Goal: Use online tool/utility: Utilize a website feature to perform a specific function

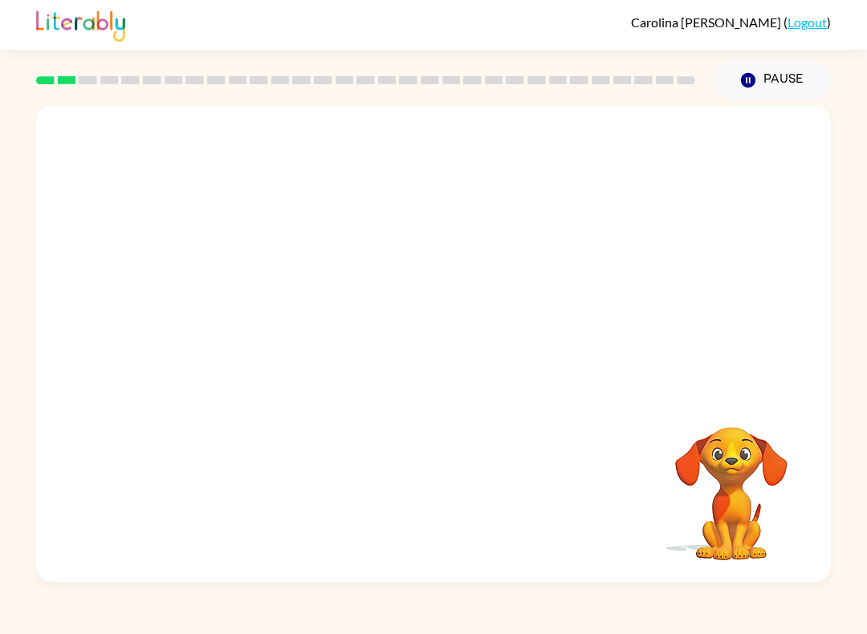
click at [523, 206] on div "Your browser must support playing .mp4 files to use Literably. Please try using…" at bounding box center [433, 344] width 795 height 476
click at [489, 342] on div at bounding box center [433, 344] width 795 height 476
click at [438, 336] on button "button" at bounding box center [433, 352] width 103 height 59
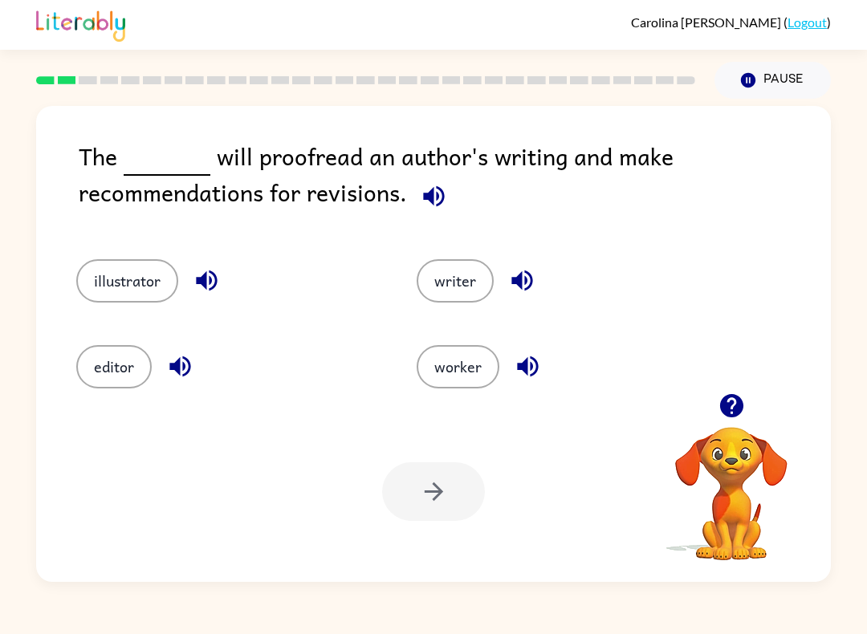
click at [87, 350] on button "editor" at bounding box center [113, 366] width 75 height 43
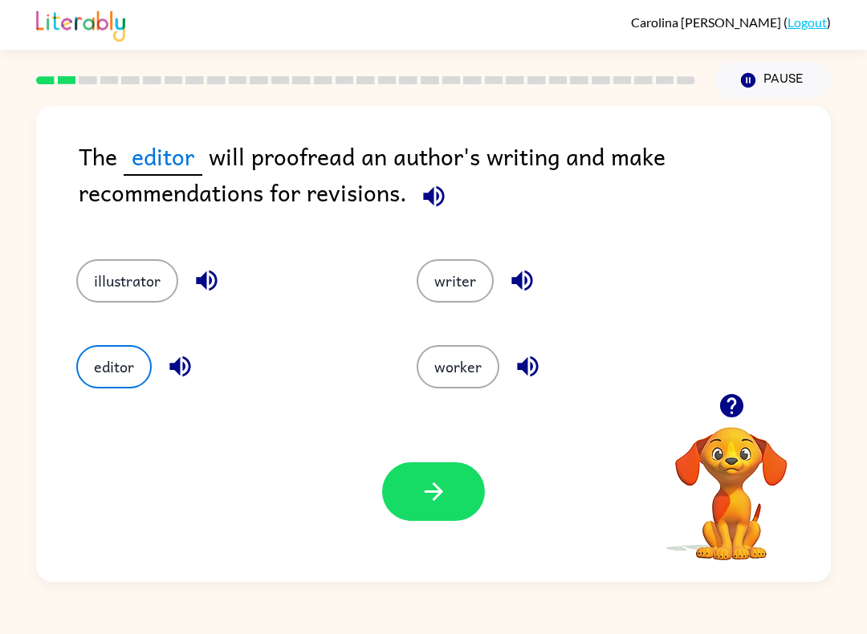
click at [462, 499] on button "button" at bounding box center [433, 492] width 103 height 59
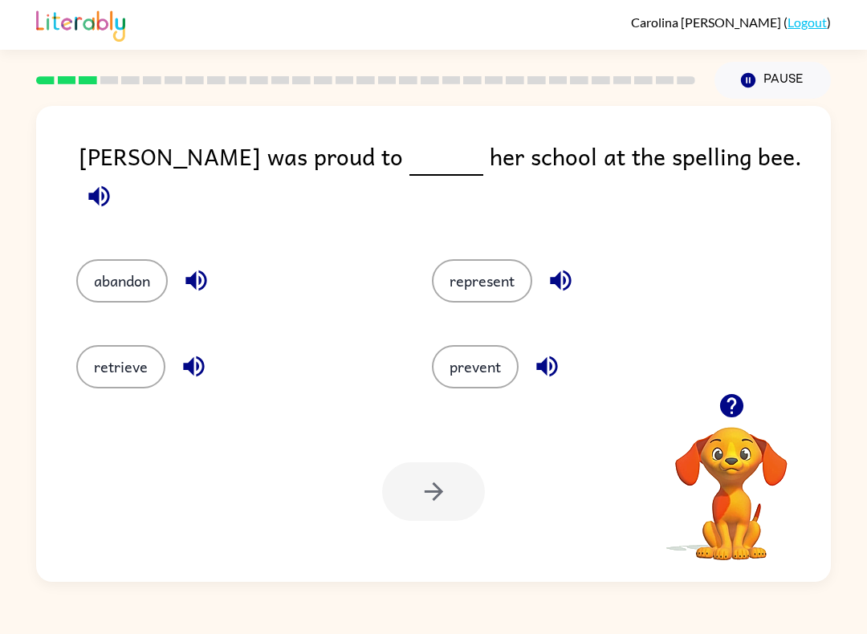
click at [140, 259] on button "abandon" at bounding box center [122, 280] width 92 height 43
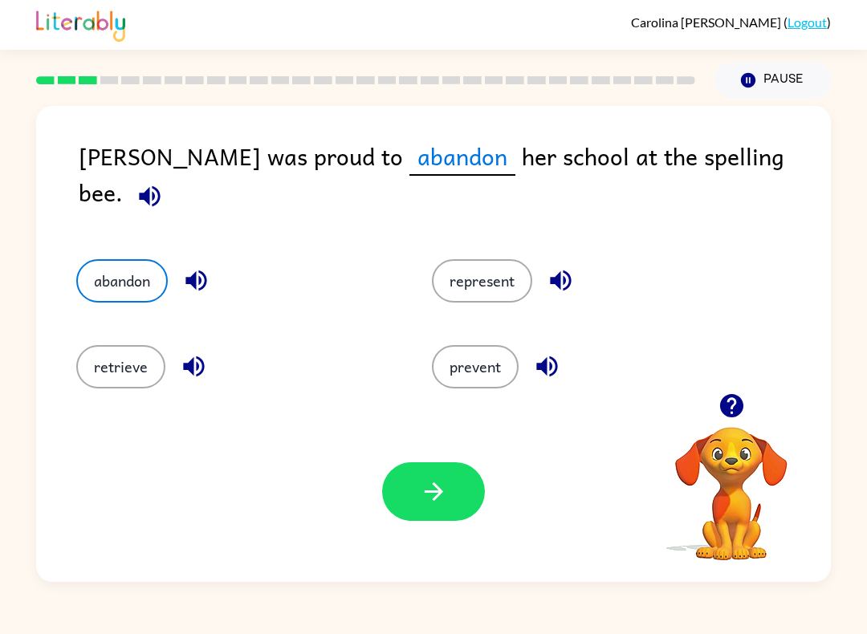
click at [496, 345] on button "prevent" at bounding box center [475, 366] width 87 height 43
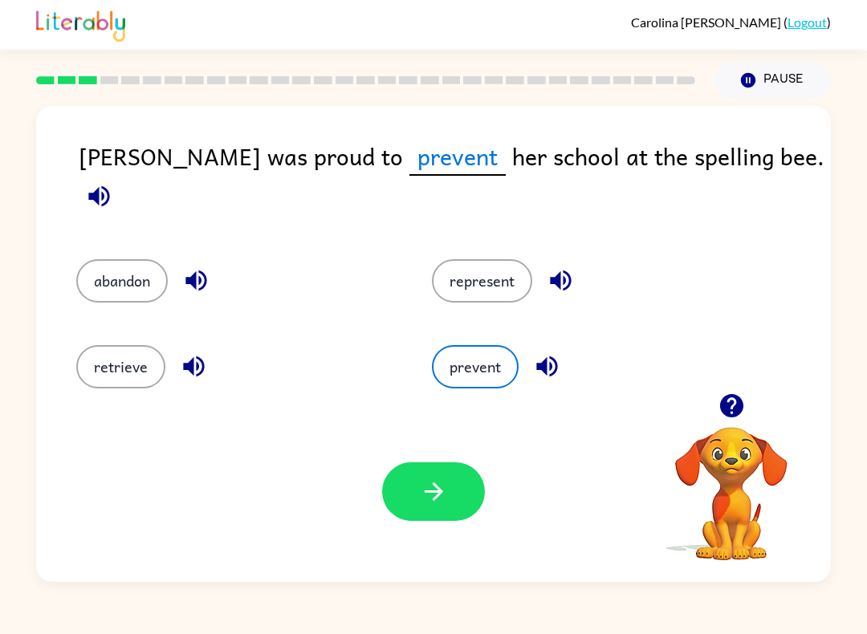
click at [491, 275] on button "represent" at bounding box center [482, 280] width 100 height 43
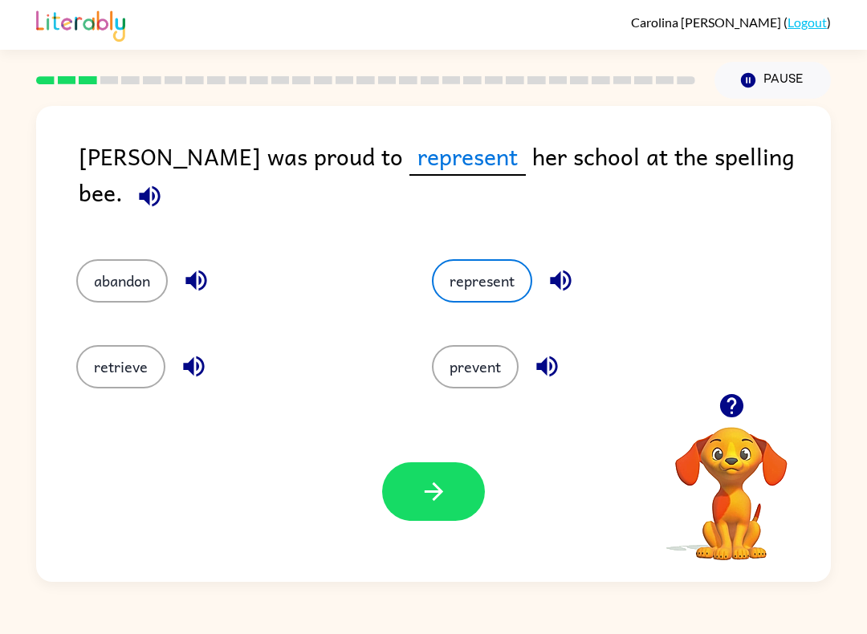
click at [437, 482] on icon "button" at bounding box center [434, 492] width 28 height 28
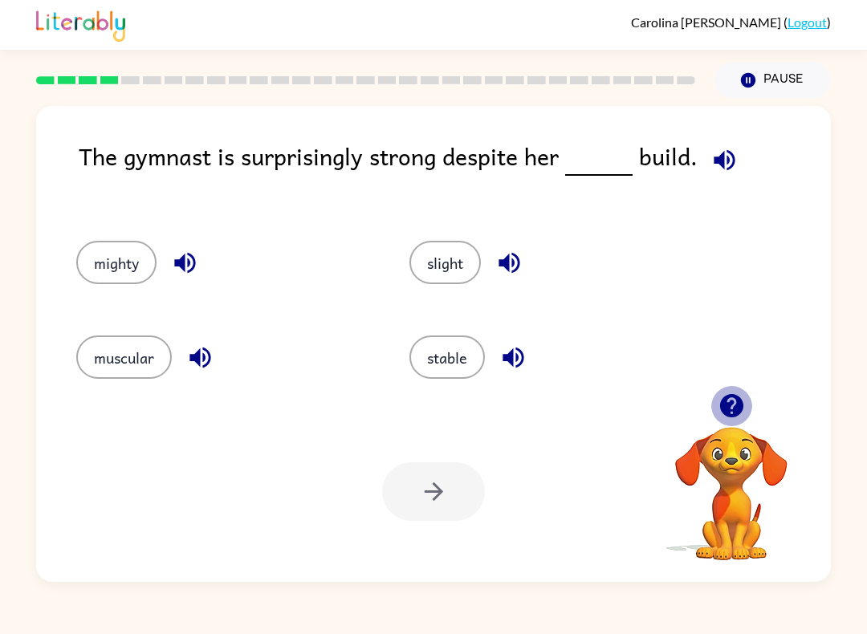
click at [735, 393] on icon "button" at bounding box center [732, 406] width 28 height 28
click at [485, 145] on div "The gymnast is surprisingly strong despite her build." at bounding box center [455, 173] width 752 height 71
click at [729, 167] on icon "button" at bounding box center [725, 160] width 28 height 28
click at [729, 158] on icon "button" at bounding box center [724, 159] width 21 height 21
click at [728, 169] on icon "button" at bounding box center [725, 160] width 28 height 28
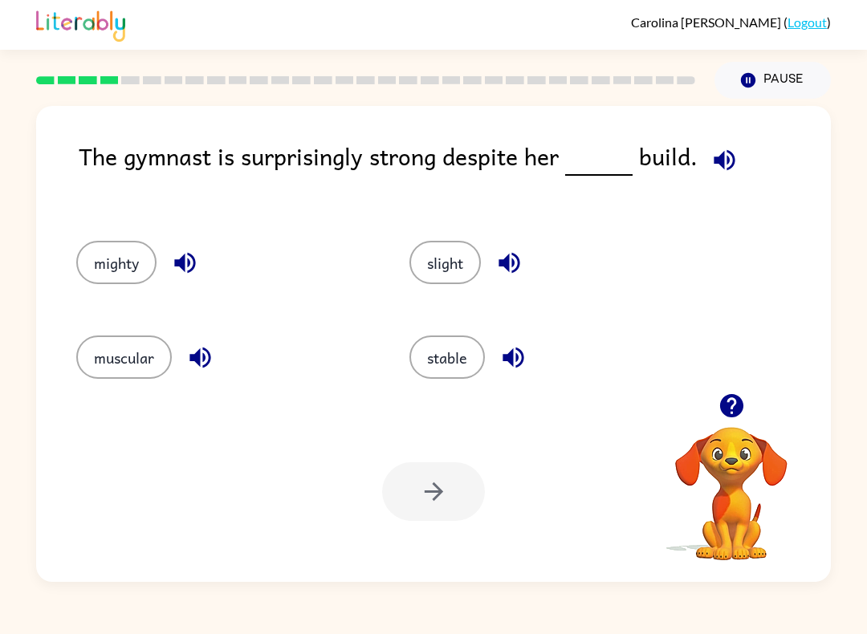
click at [141, 361] on button "muscular" at bounding box center [124, 357] width 96 height 43
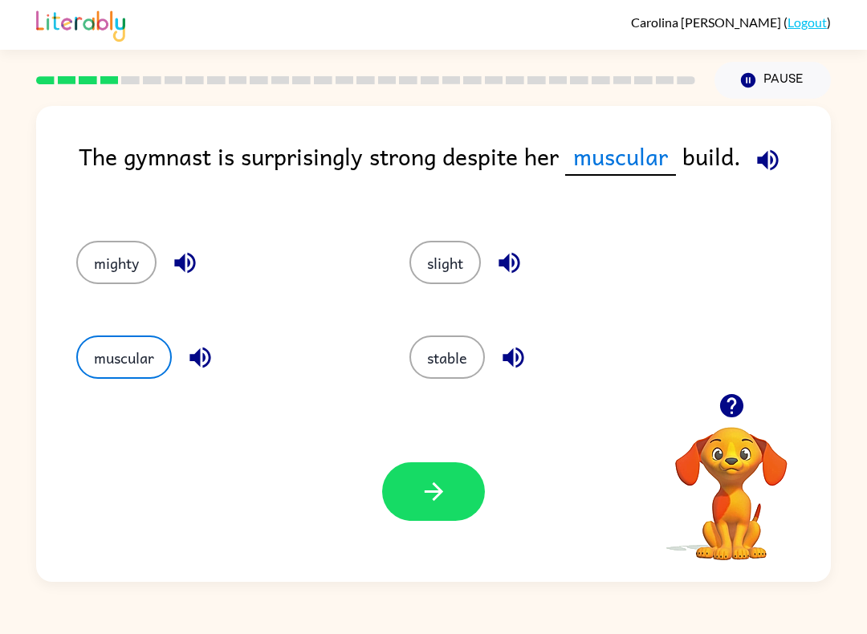
click at [420, 480] on icon "button" at bounding box center [434, 492] width 28 height 28
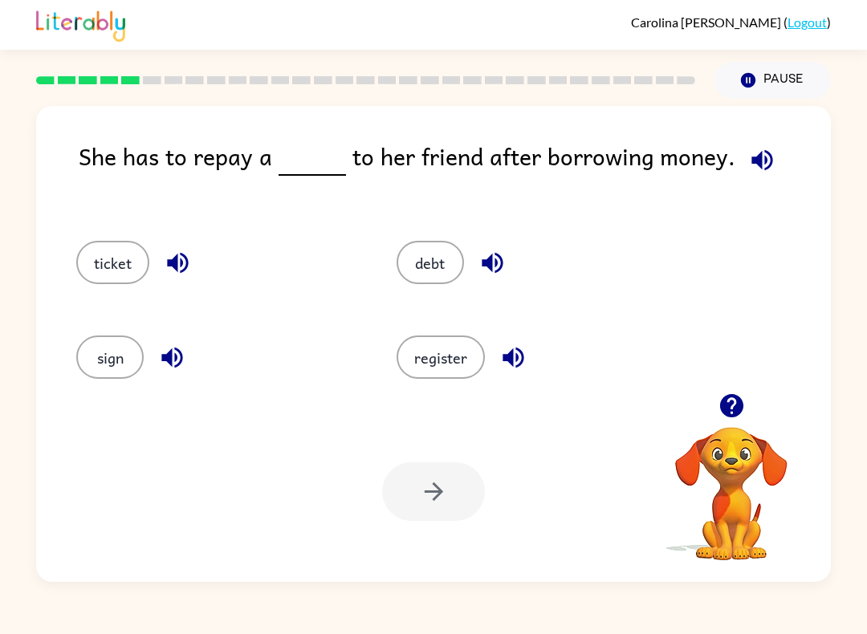
click at [742, 177] on button "button" at bounding box center [762, 160] width 41 height 41
click at [450, 364] on button "register" at bounding box center [441, 357] width 88 height 43
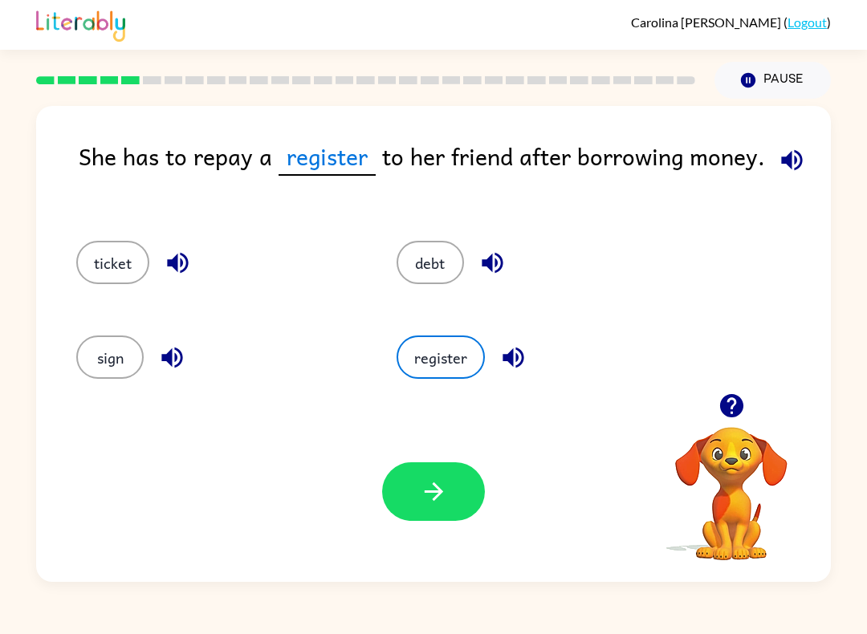
click at [450, 520] on button "button" at bounding box center [433, 492] width 103 height 59
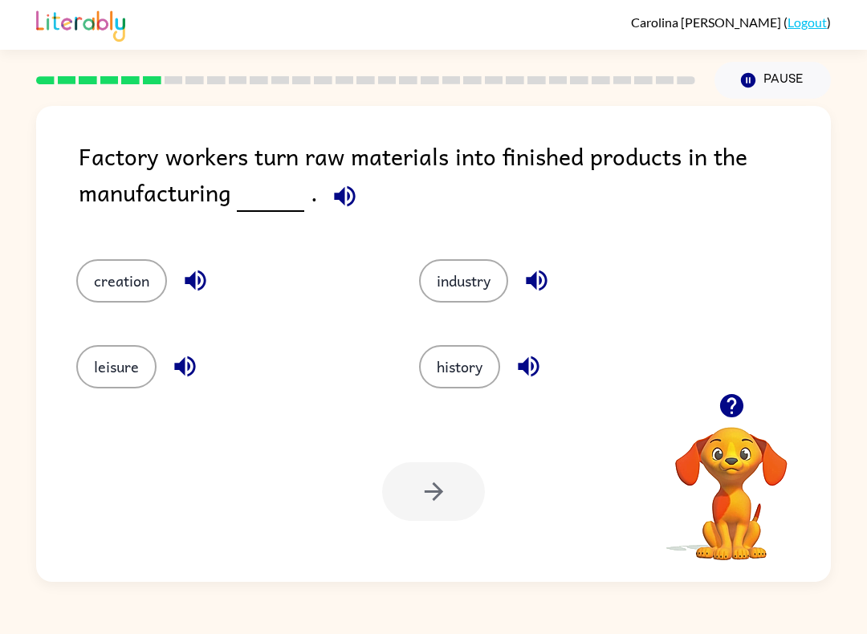
click at [334, 203] on icon "button" at bounding box center [345, 196] width 28 height 28
click at [141, 275] on button "creation" at bounding box center [121, 280] width 91 height 43
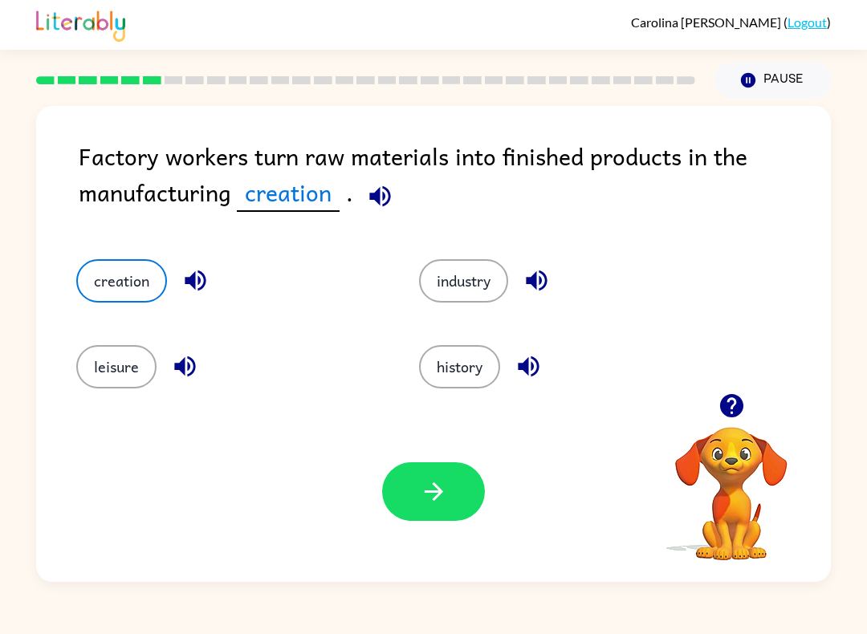
click at [112, 377] on button "leisure" at bounding box center [116, 366] width 80 height 43
click at [477, 287] on button "industry" at bounding box center [463, 280] width 89 height 43
click at [483, 355] on button "history" at bounding box center [459, 366] width 81 height 43
click at [136, 279] on button "creation" at bounding box center [121, 280] width 91 height 43
click at [446, 483] on icon "button" at bounding box center [434, 492] width 28 height 28
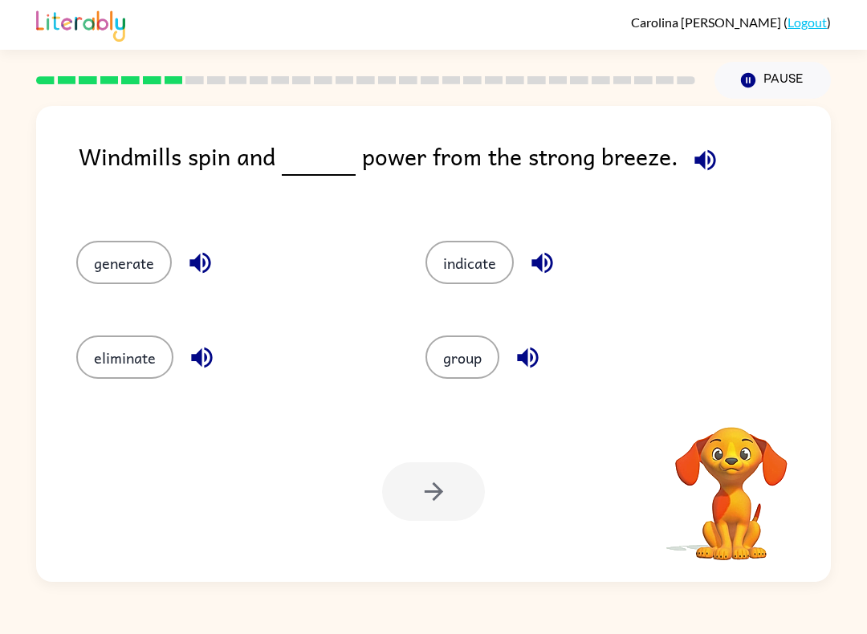
click at [702, 163] on icon "button" at bounding box center [705, 160] width 28 height 28
click at [685, 154] on button "button" at bounding box center [705, 160] width 41 height 41
click at [701, 164] on icon "button" at bounding box center [705, 160] width 28 height 28
click at [647, 103] on div at bounding box center [365, 80] width 679 height 56
click at [129, 269] on button "generate" at bounding box center [124, 262] width 96 height 43
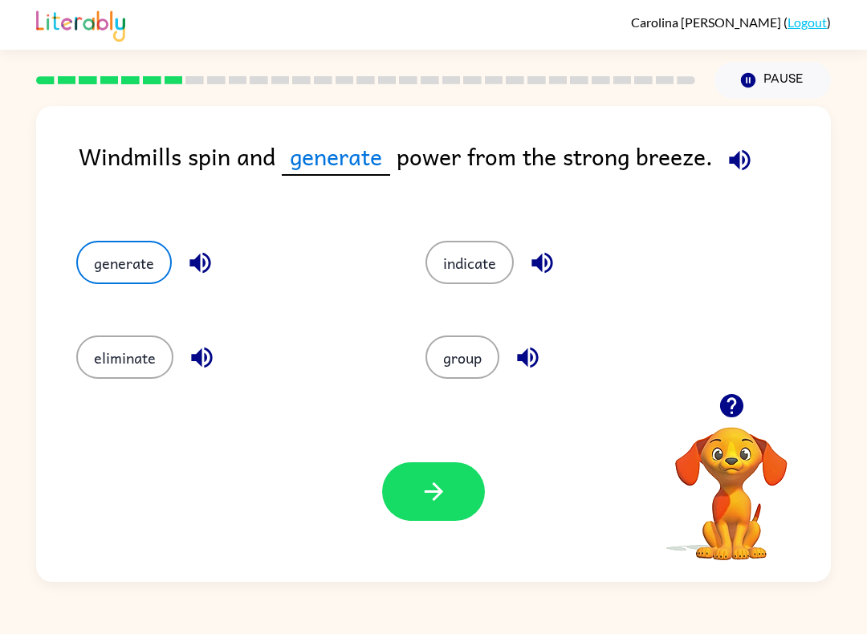
click at [461, 487] on button "button" at bounding box center [433, 492] width 103 height 59
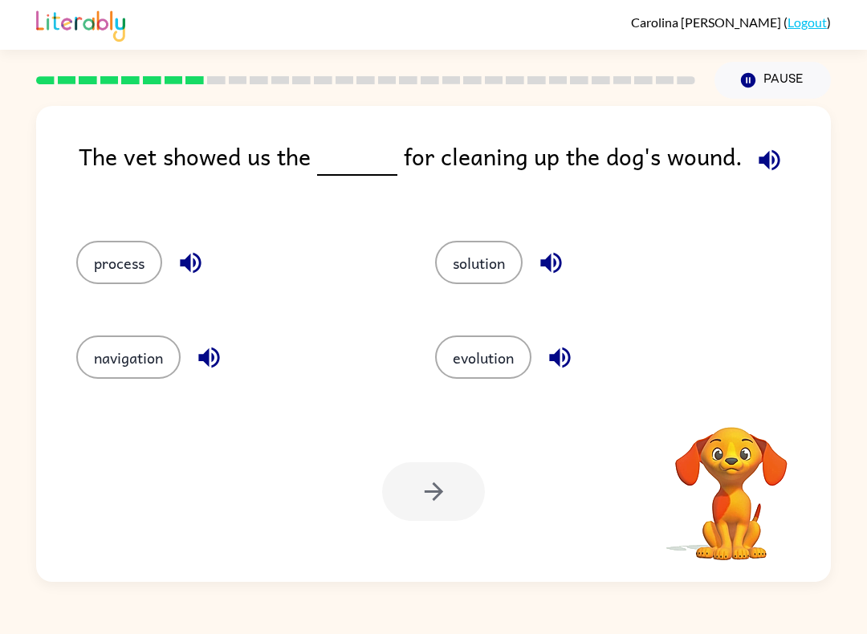
click at [766, 177] on button "button" at bounding box center [769, 160] width 41 height 41
click at [774, 134] on div "The vet showed us the for cleaning up the dog's wound. process solution navigat…" at bounding box center [433, 344] width 795 height 476
click at [778, 137] on div "The vet showed us the for cleaning up the dog's wound. process solution navigat…" at bounding box center [433, 344] width 795 height 476
click at [756, 165] on icon "button" at bounding box center [770, 160] width 28 height 28
click at [489, 356] on button "evolution" at bounding box center [483, 357] width 96 height 43
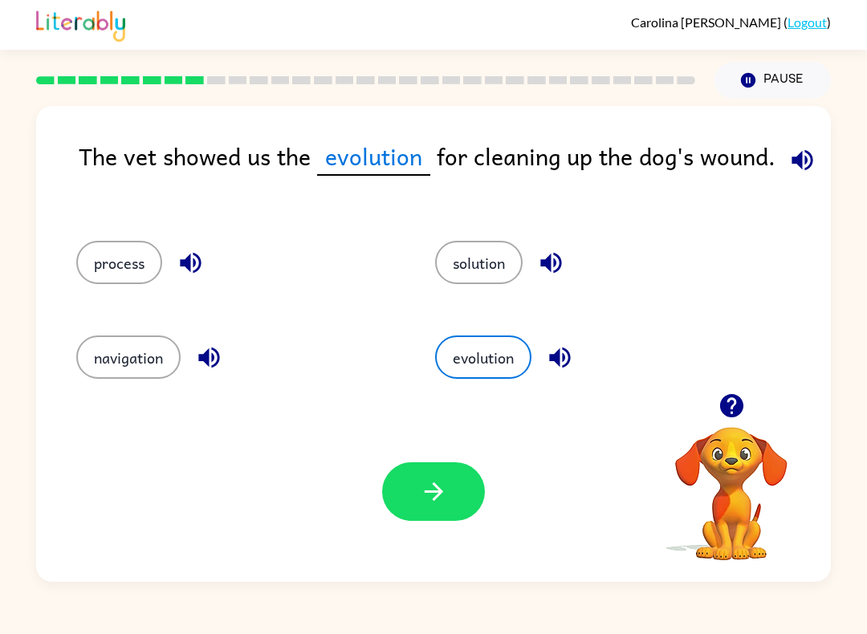
click at [146, 352] on button "navigation" at bounding box center [128, 357] width 104 height 43
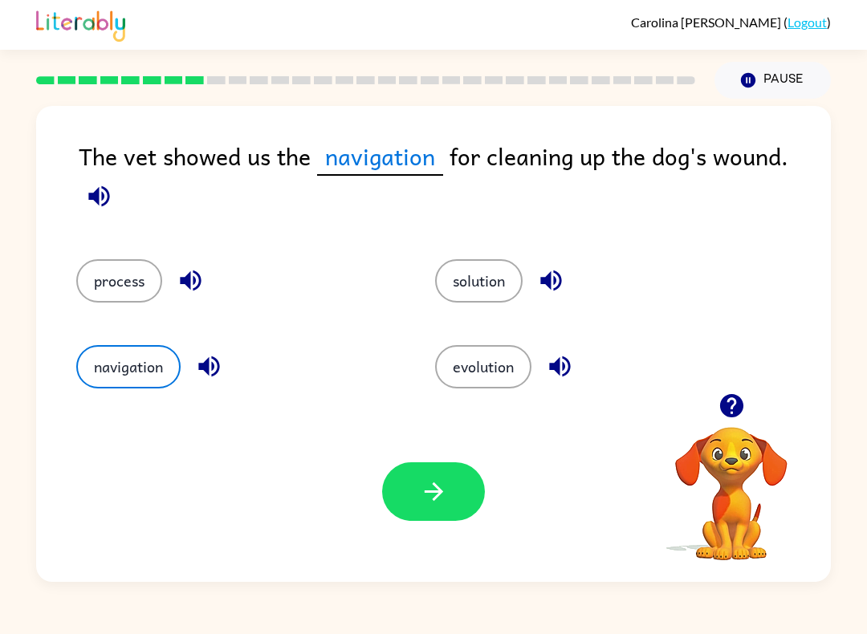
click at [122, 281] on button "process" at bounding box center [119, 280] width 86 height 43
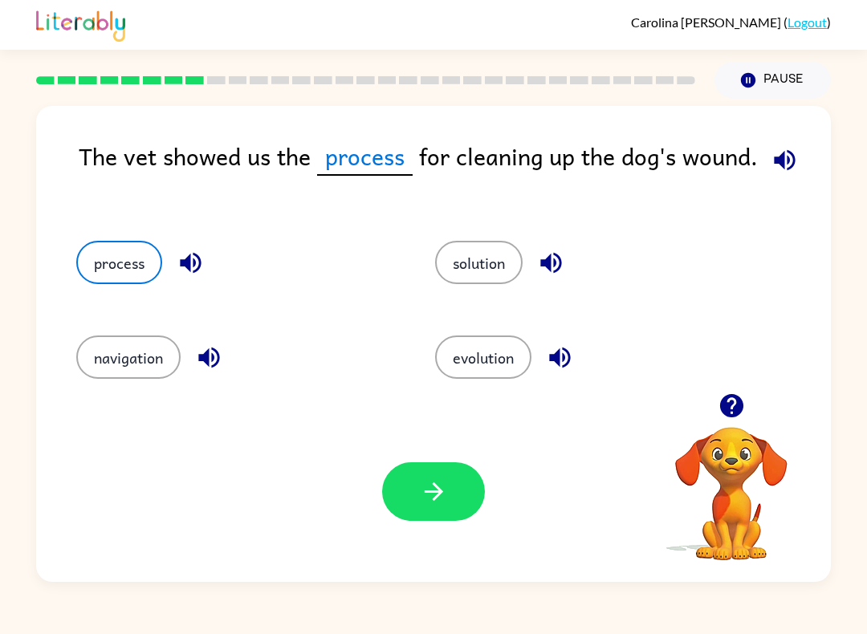
click at [450, 488] on button "button" at bounding box center [433, 492] width 103 height 59
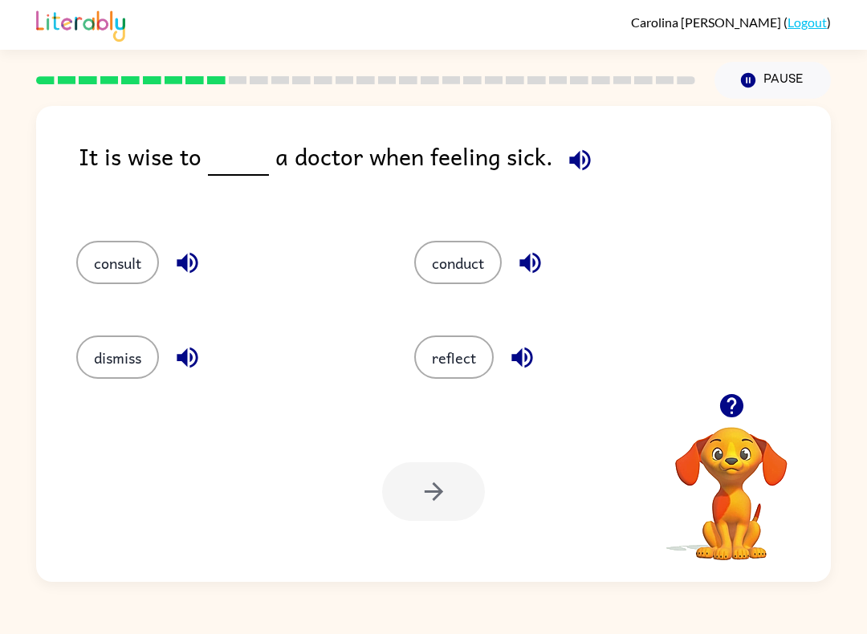
click at [587, 165] on icon "button" at bounding box center [580, 160] width 28 height 28
click at [106, 260] on button "consult" at bounding box center [117, 262] width 83 height 43
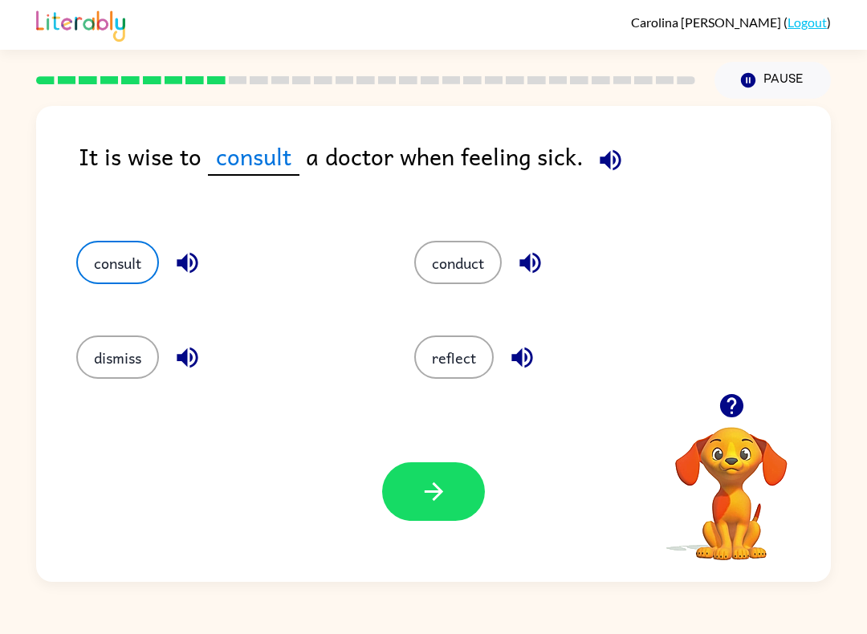
click at [440, 495] on icon "button" at bounding box center [433, 492] width 18 height 18
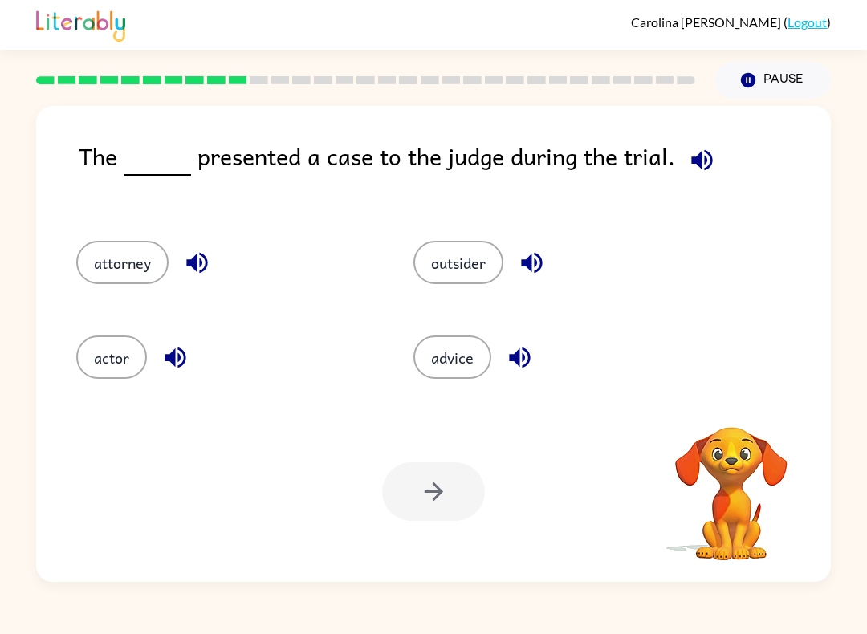
click at [702, 165] on icon "button" at bounding box center [702, 160] width 28 height 28
click at [119, 278] on button "attorney" at bounding box center [122, 262] width 92 height 43
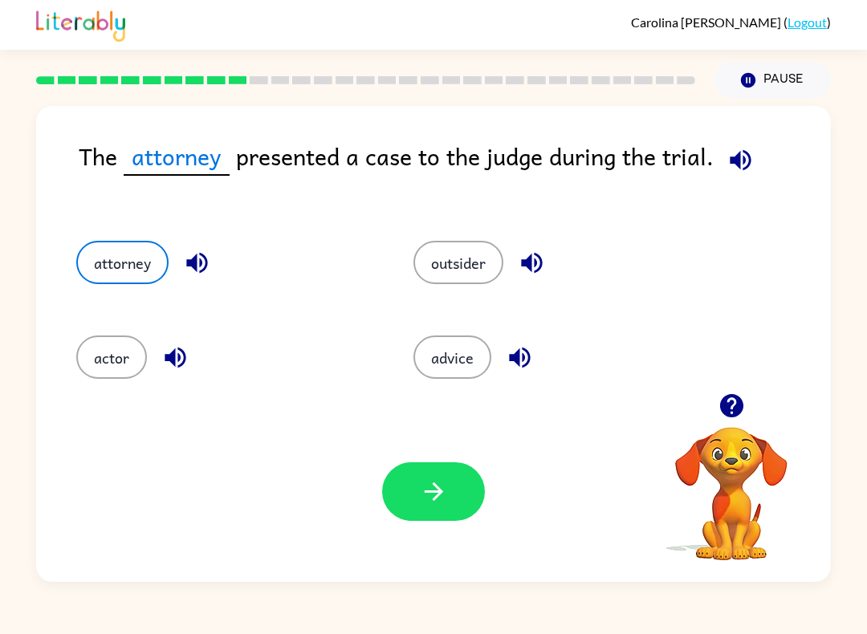
click at [429, 474] on button "button" at bounding box center [433, 492] width 103 height 59
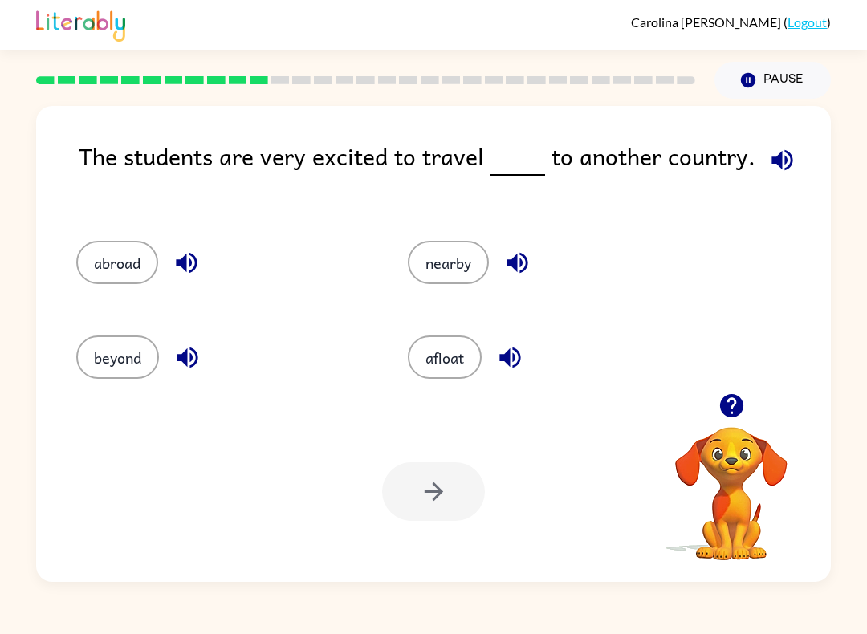
click at [787, 165] on icon "button" at bounding box center [782, 160] width 28 height 28
click at [474, 274] on button "nearby" at bounding box center [448, 262] width 81 height 43
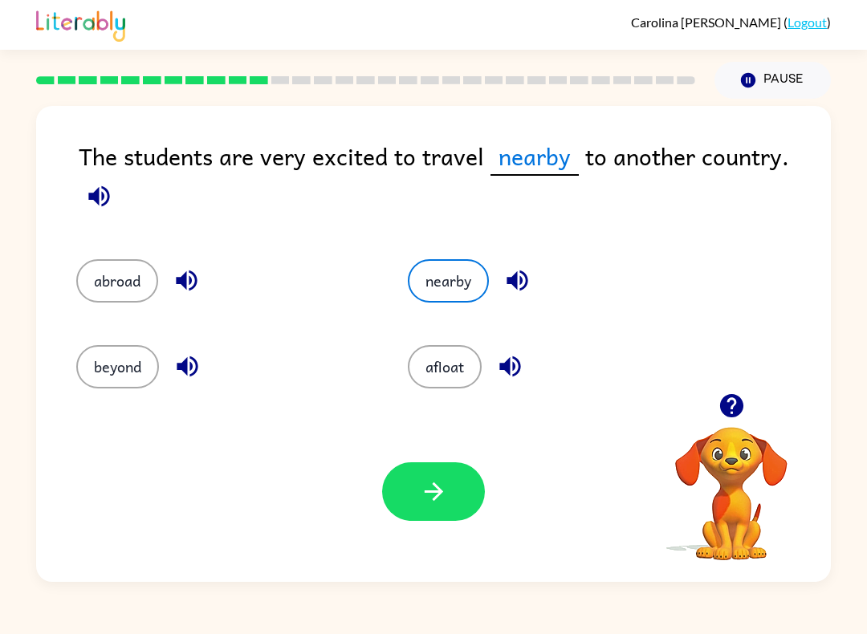
click at [460, 477] on button "button" at bounding box center [433, 492] width 103 height 59
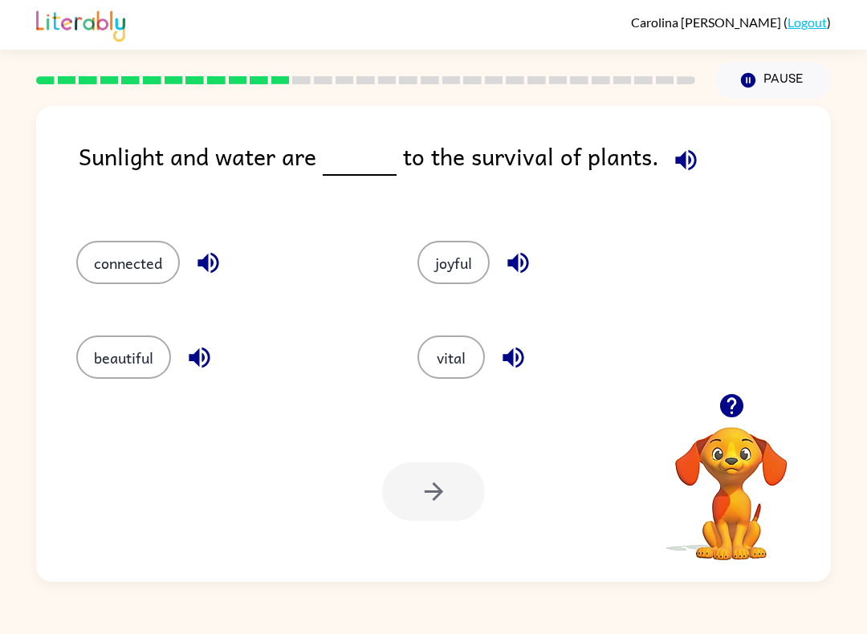
click at [693, 171] on icon "button" at bounding box center [686, 160] width 28 height 28
click at [461, 264] on button "joyful" at bounding box center [454, 262] width 72 height 43
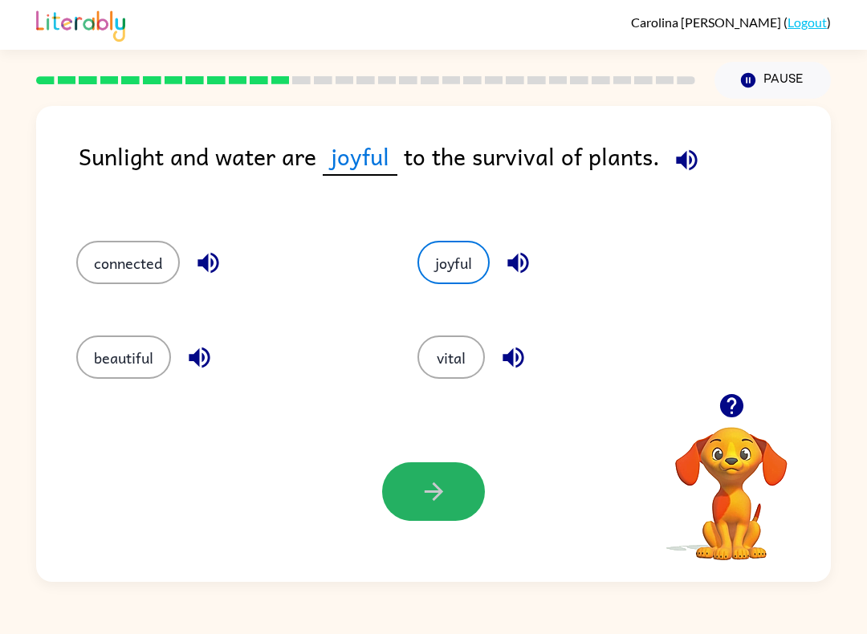
click at [428, 491] on icon "button" at bounding box center [434, 492] width 28 height 28
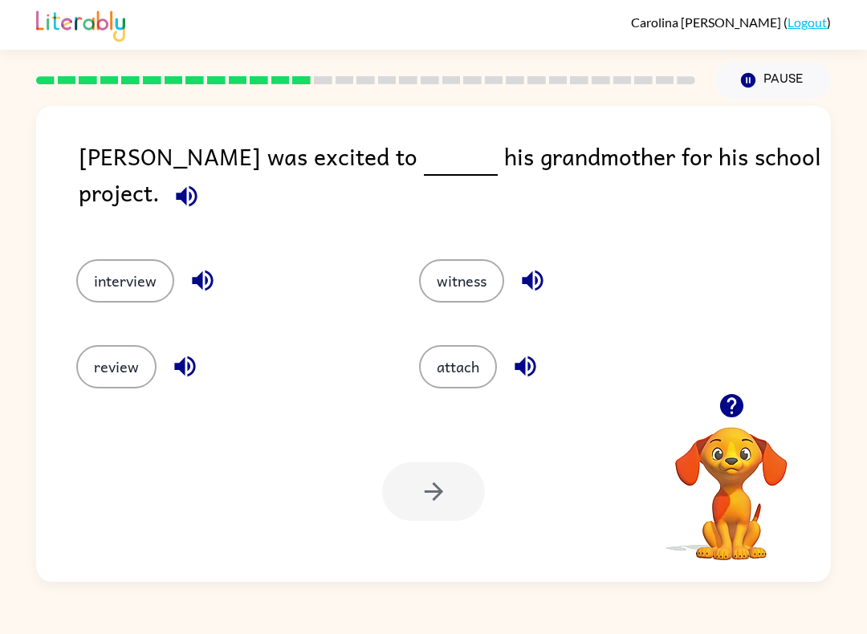
click at [197, 185] on icon "button" at bounding box center [186, 195] width 21 height 21
click at [786, 176] on div "[PERSON_NAME] was excited to his grandmother for his school project." at bounding box center [455, 182] width 752 height 89
click at [197, 185] on icon "button" at bounding box center [186, 195] width 21 height 21
click at [201, 182] on icon "button" at bounding box center [187, 196] width 28 height 28
click at [197, 185] on icon "button" at bounding box center [186, 195] width 21 height 21
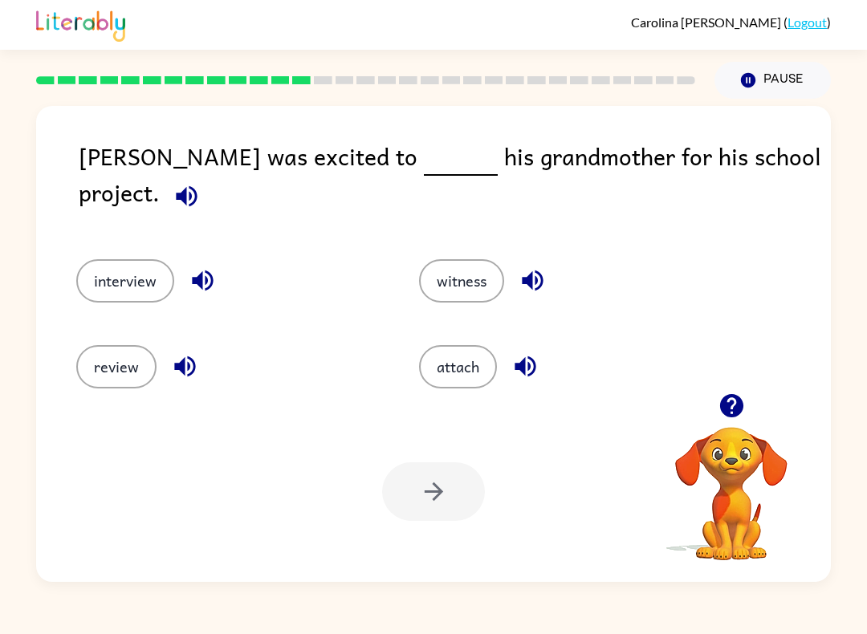
click at [114, 356] on button "review" at bounding box center [116, 366] width 80 height 43
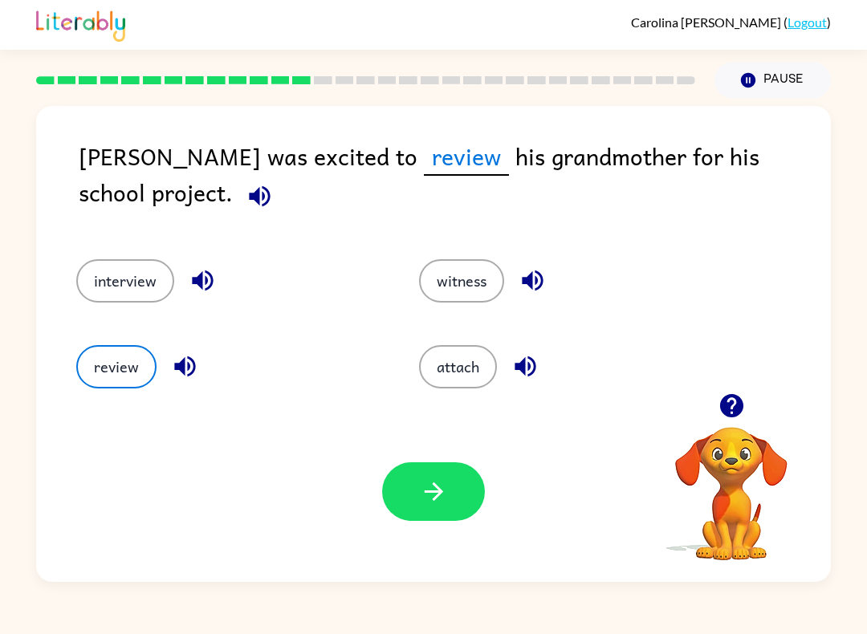
click at [442, 491] on icon "button" at bounding box center [434, 492] width 28 height 28
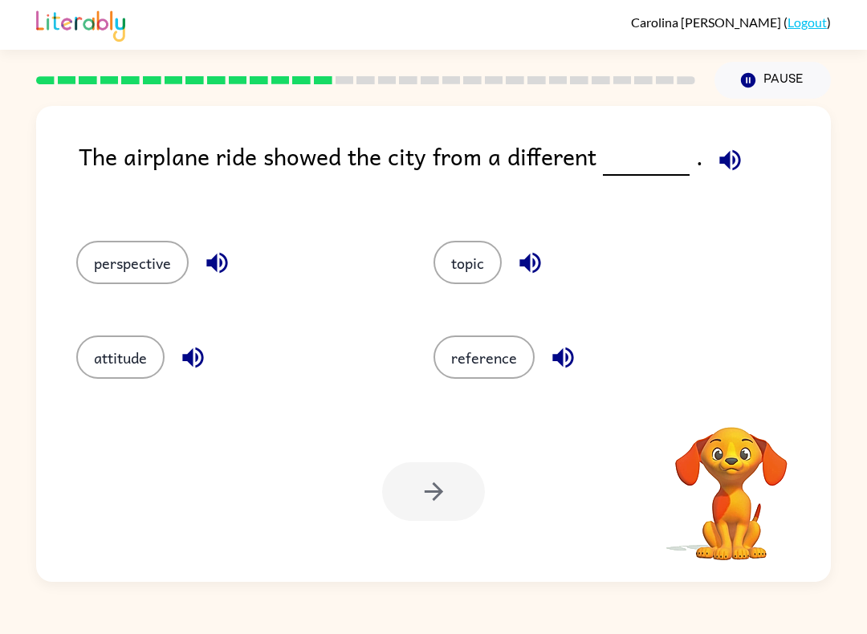
click at [721, 165] on icon "button" at bounding box center [730, 159] width 21 height 21
click at [732, 158] on icon "button" at bounding box center [730, 159] width 21 height 21
click at [723, 162] on icon "button" at bounding box center [730, 160] width 28 height 28
click at [737, 161] on button "button" at bounding box center [730, 160] width 41 height 41
click at [720, 161] on icon "button" at bounding box center [730, 159] width 21 height 21
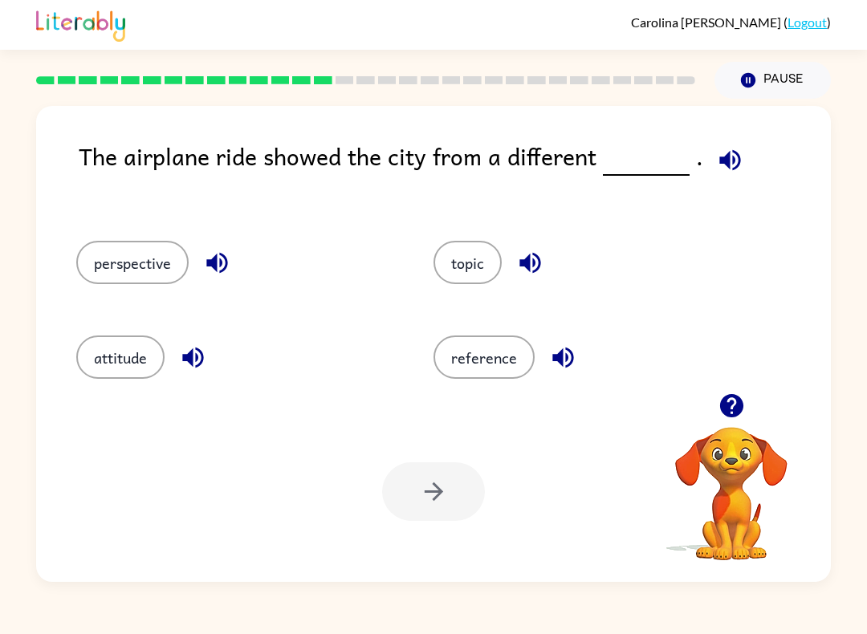
click at [720, 160] on icon "button" at bounding box center [730, 159] width 21 height 21
click at [727, 170] on icon "button" at bounding box center [730, 159] width 21 height 21
click at [728, 169] on icon "button" at bounding box center [730, 159] width 21 height 21
click at [141, 270] on button "perspective" at bounding box center [132, 262] width 112 height 43
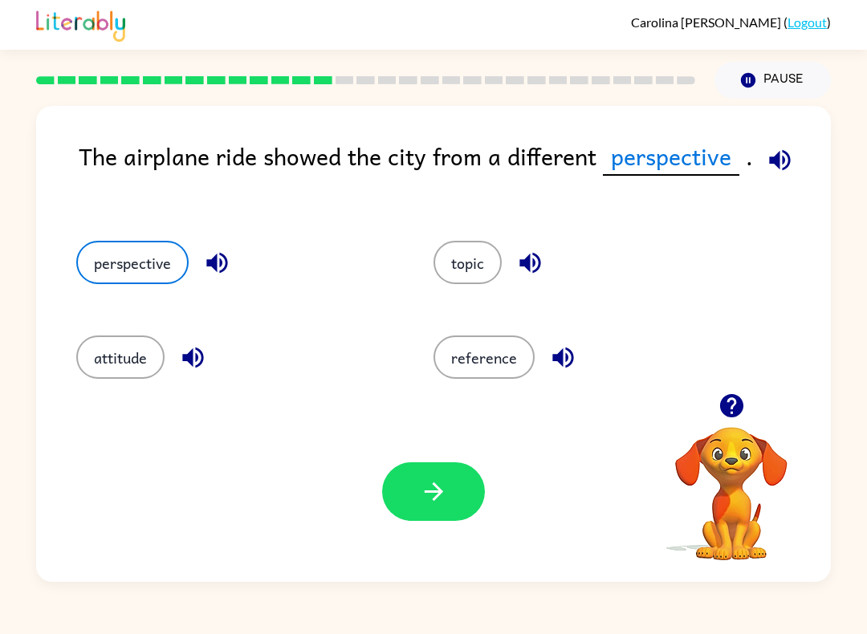
click at [442, 487] on icon "button" at bounding box center [434, 492] width 28 height 28
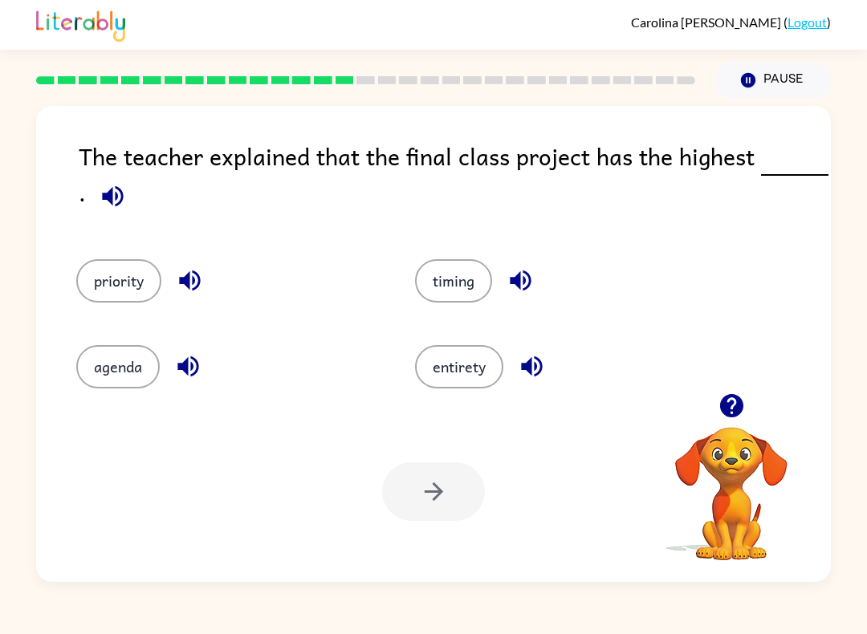
click at [789, 165] on span at bounding box center [792, 156] width 6 height 36
click at [116, 206] on icon "button" at bounding box center [112, 195] width 21 height 21
click at [108, 282] on button "priority" at bounding box center [118, 280] width 85 height 43
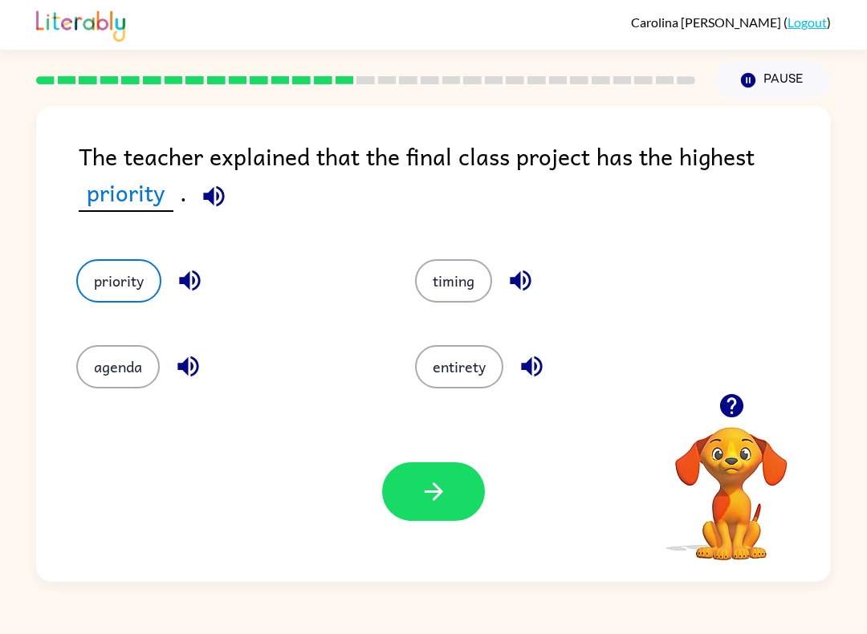
click at [466, 492] on button "button" at bounding box center [433, 492] width 103 height 59
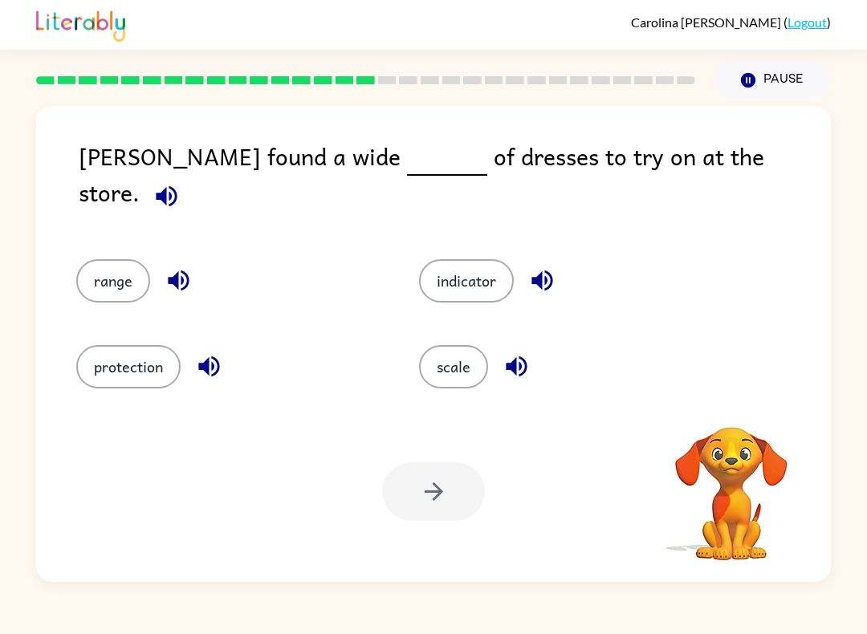
click at [181, 182] on icon "button" at bounding box center [167, 196] width 28 height 28
click at [112, 262] on button "range" at bounding box center [113, 280] width 74 height 43
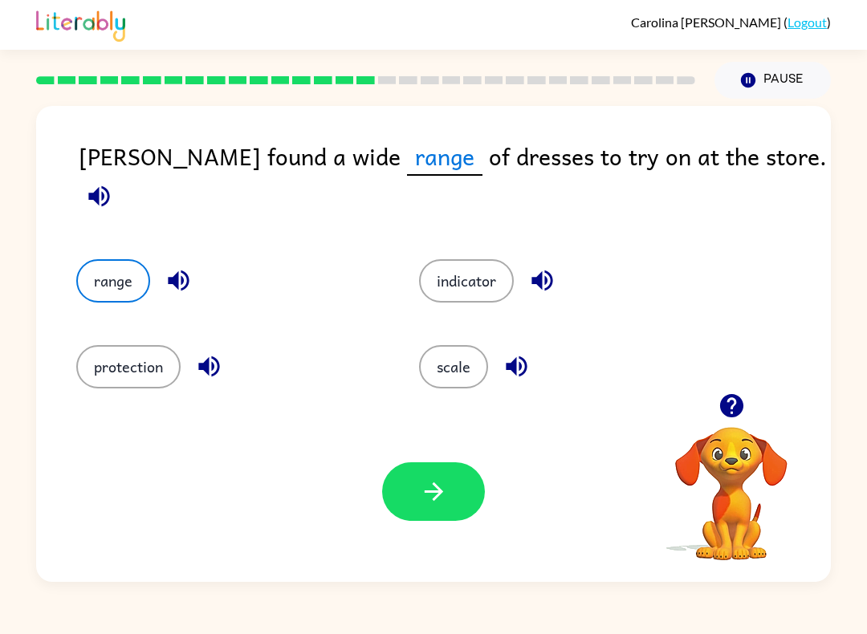
click at [434, 504] on icon "button" at bounding box center [434, 492] width 28 height 28
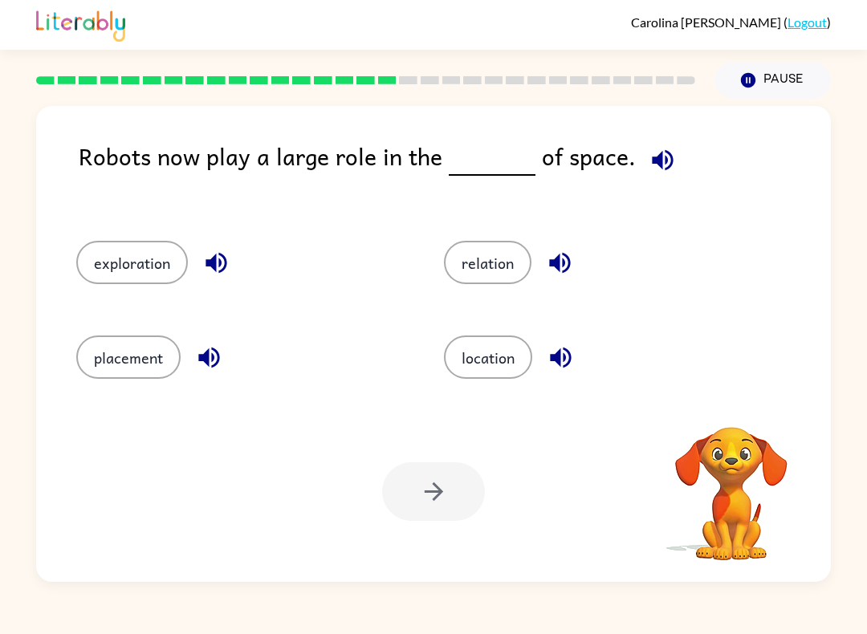
click at [653, 169] on icon "button" at bounding box center [663, 160] width 28 height 28
click at [149, 263] on button "exploration" at bounding box center [132, 262] width 112 height 43
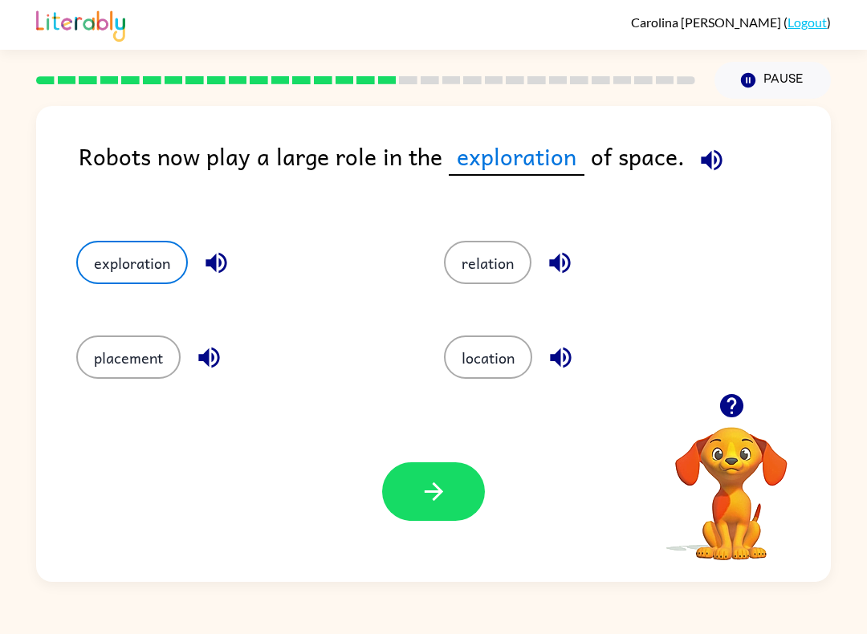
click at [436, 489] on icon "button" at bounding box center [434, 492] width 28 height 28
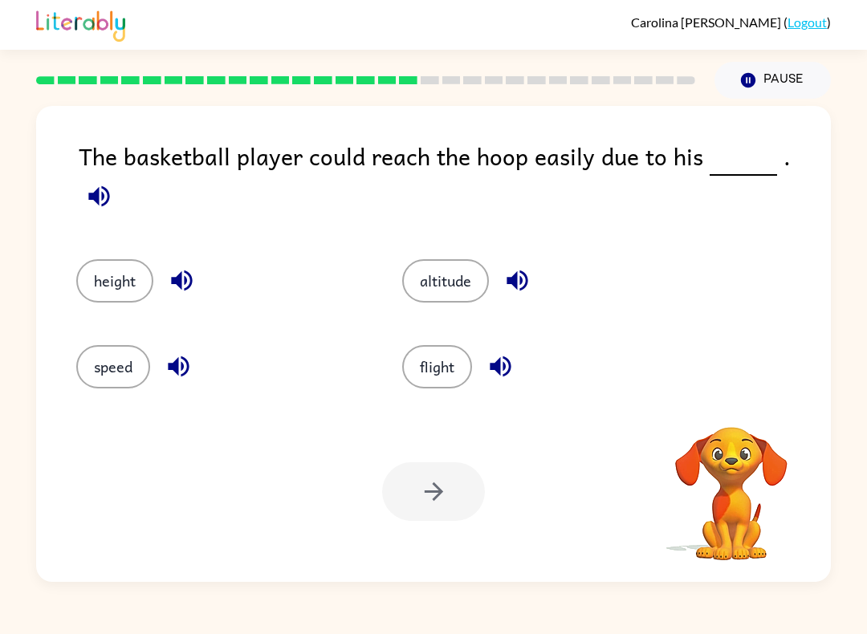
click at [109, 185] on icon "button" at bounding box center [98, 195] width 21 height 21
click at [113, 182] on icon "button" at bounding box center [99, 196] width 28 height 28
click at [109, 185] on icon "button" at bounding box center [98, 195] width 21 height 21
click at [89, 361] on button "speed" at bounding box center [113, 366] width 74 height 43
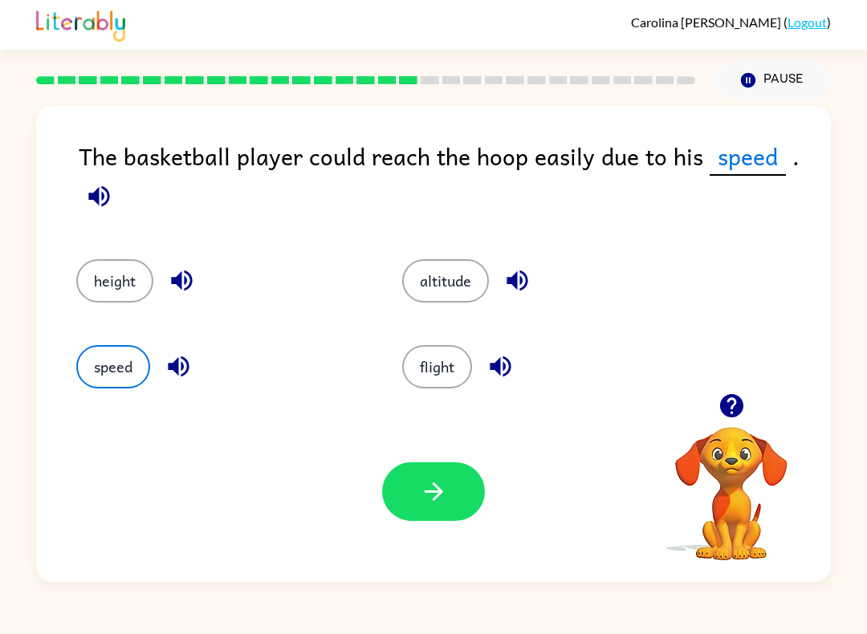
click at [442, 359] on button "flight" at bounding box center [437, 366] width 70 height 43
click at [127, 264] on button "height" at bounding box center [114, 280] width 77 height 43
click at [440, 376] on button "flight" at bounding box center [437, 366] width 70 height 43
click at [120, 357] on button "speed" at bounding box center [113, 366] width 74 height 43
click at [430, 506] on icon "button" at bounding box center [434, 492] width 28 height 28
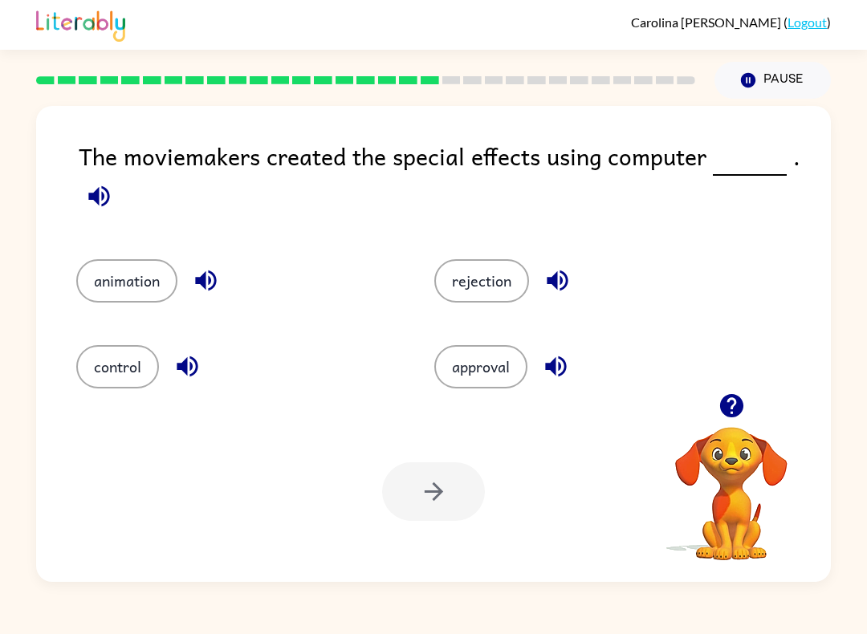
click at [465, 68] on div at bounding box center [365, 80] width 679 height 56
click at [117, 267] on button "animation" at bounding box center [126, 280] width 101 height 43
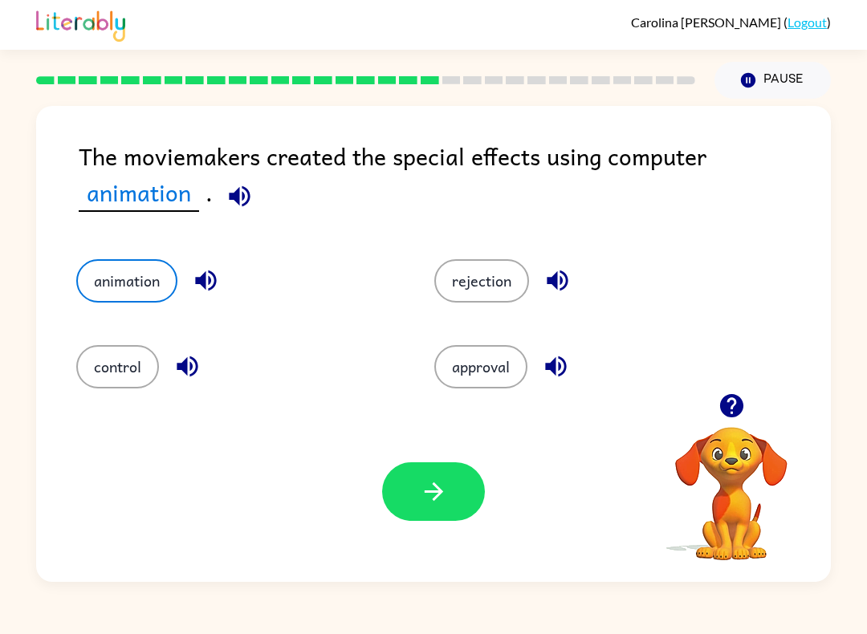
click at [445, 477] on button "button" at bounding box center [433, 492] width 103 height 59
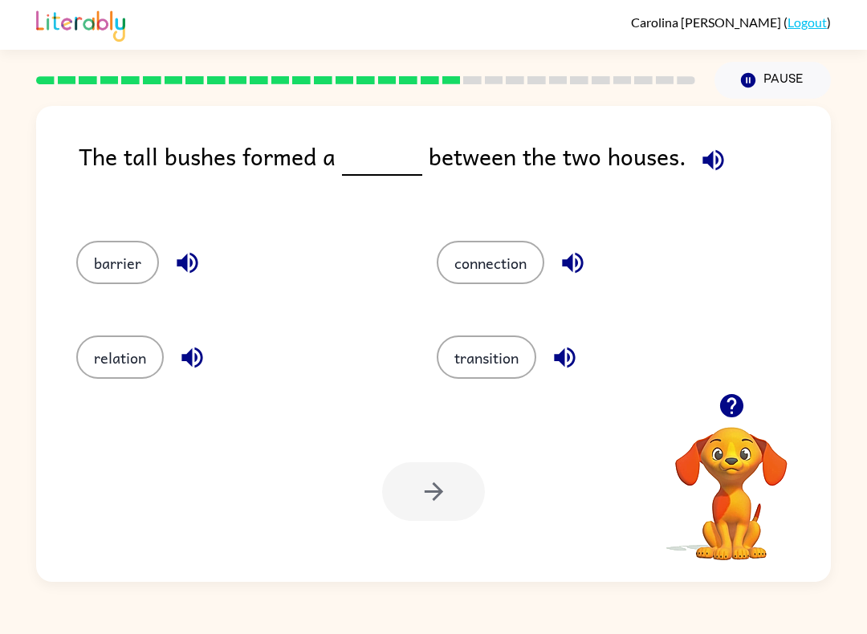
click at [462, 283] on button "connection" at bounding box center [491, 262] width 108 height 43
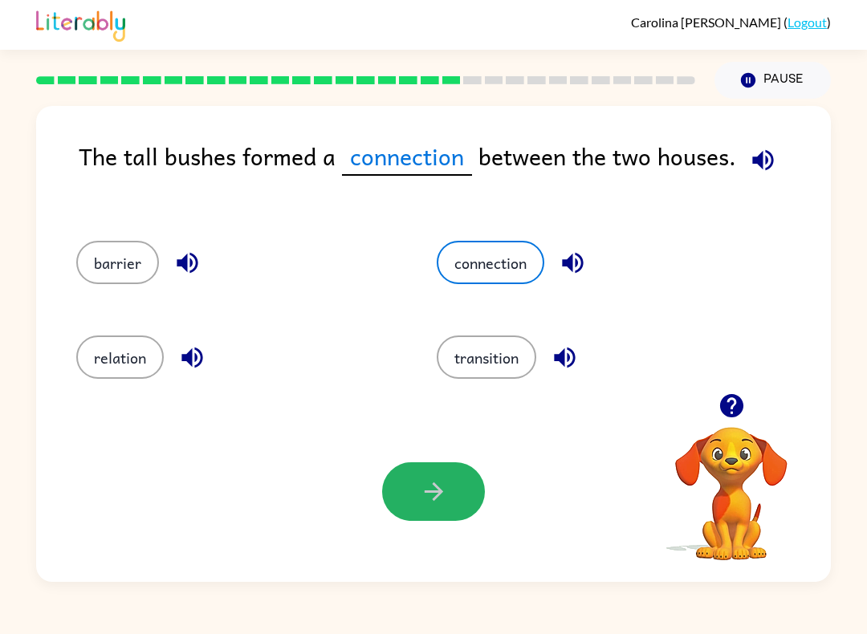
click at [426, 517] on button "button" at bounding box center [433, 492] width 103 height 59
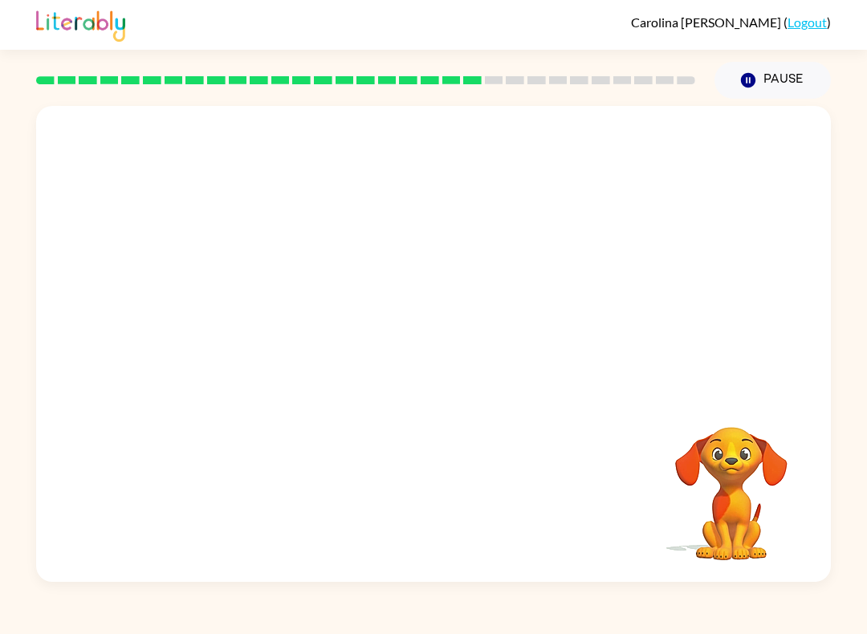
click at [383, 464] on div "Your browser must support playing .mp4 files to use Literably. Please try using…" at bounding box center [433, 344] width 795 height 476
click at [281, 355] on video "Your browser must support playing .mp4 files to use Literably. Please try using…" at bounding box center [433, 249] width 795 height 287
click at [283, 333] on video "Your browser must support playing .mp4 files to use Literably. Please try using…" at bounding box center [433, 249] width 795 height 287
click at [452, 345] on button "button" at bounding box center [433, 352] width 103 height 59
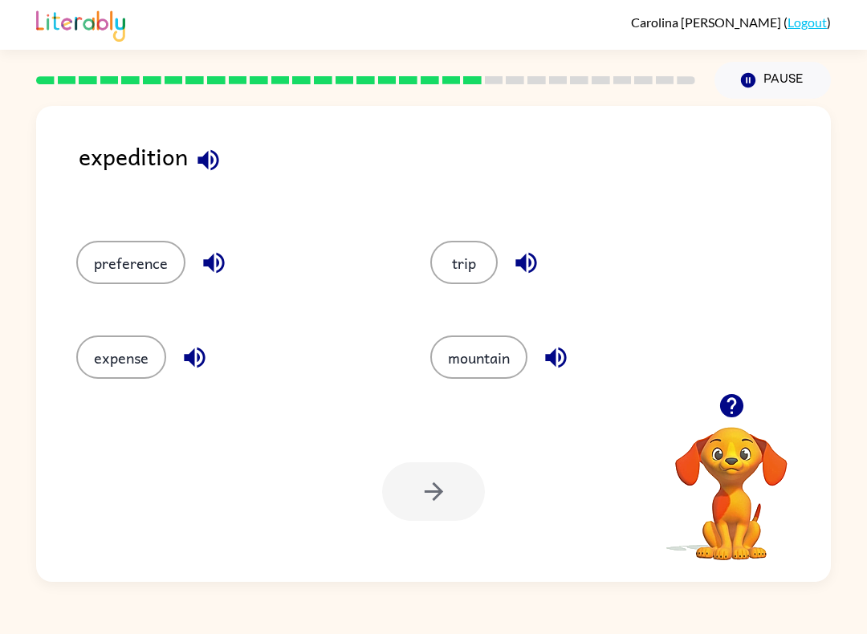
click at [471, 283] on button "trip" at bounding box center [463, 262] width 67 height 43
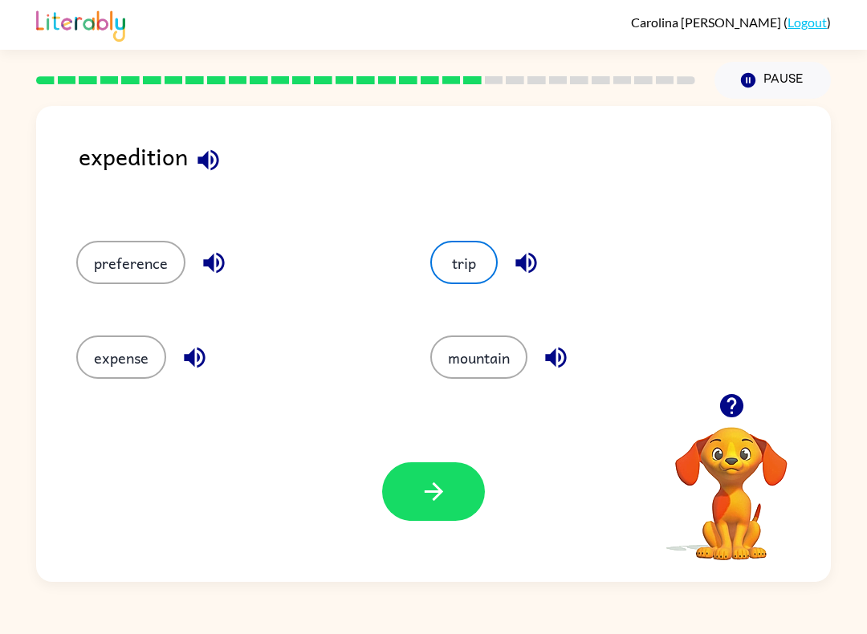
click at [446, 487] on icon "button" at bounding box center [434, 492] width 28 height 28
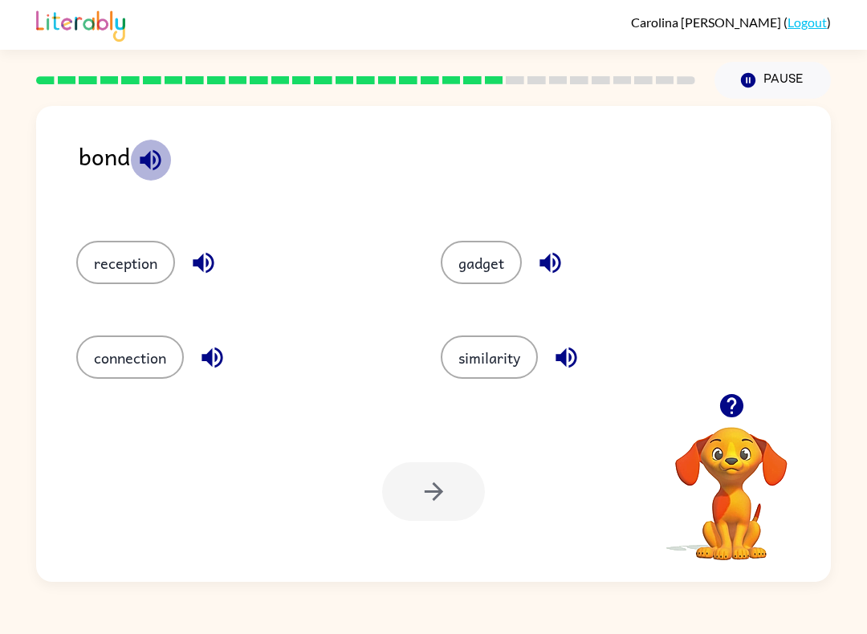
click at [156, 177] on button "button" at bounding box center [150, 160] width 41 height 41
click at [482, 268] on button "gadget" at bounding box center [481, 262] width 81 height 43
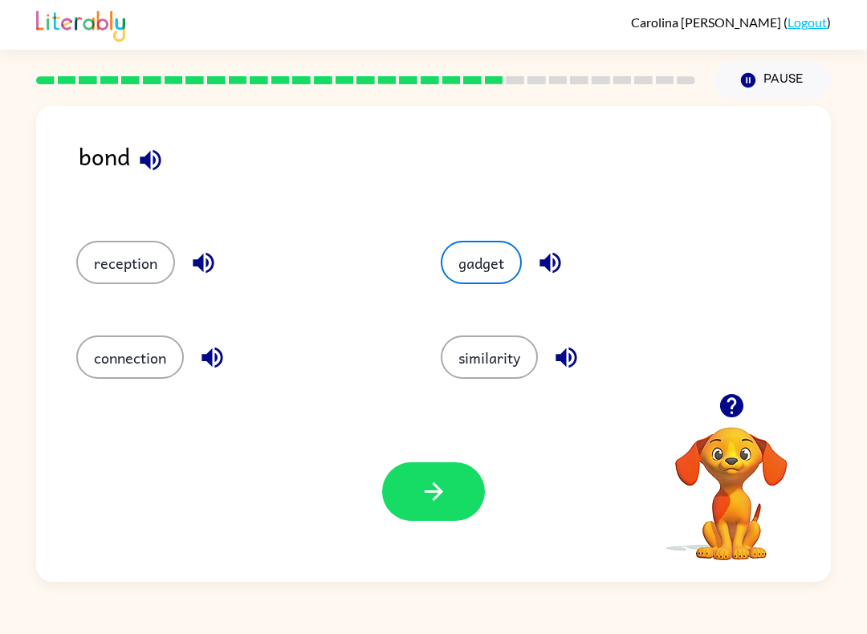
click at [434, 491] on icon "button" at bounding box center [434, 492] width 28 height 28
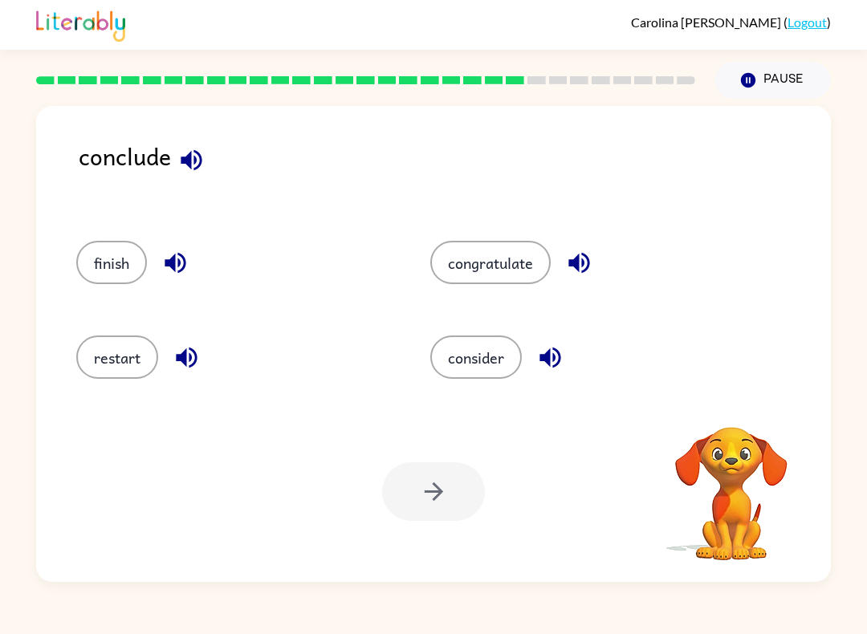
click at [190, 171] on icon "button" at bounding box center [191, 160] width 28 height 28
click at [111, 271] on button "finish" at bounding box center [111, 262] width 71 height 43
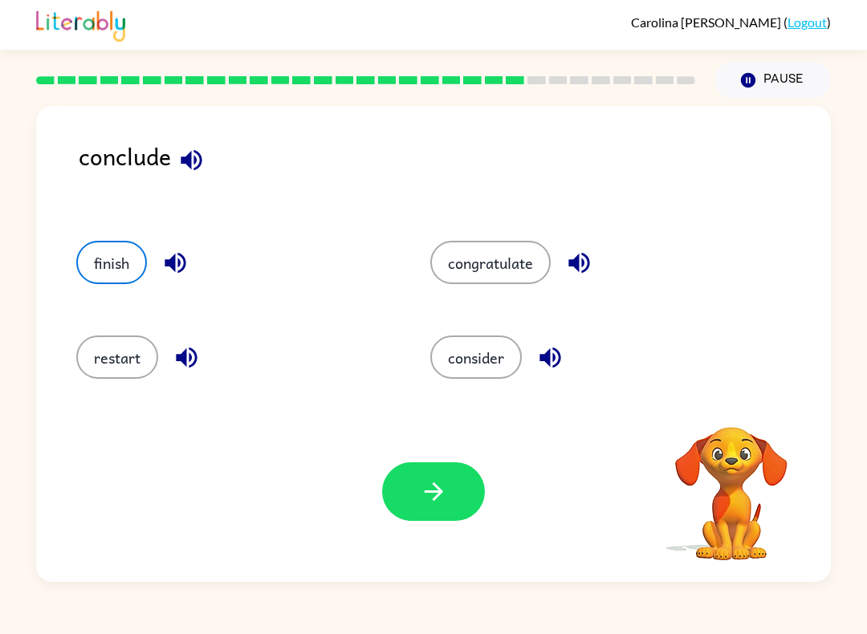
click at [418, 512] on button "button" at bounding box center [433, 492] width 103 height 59
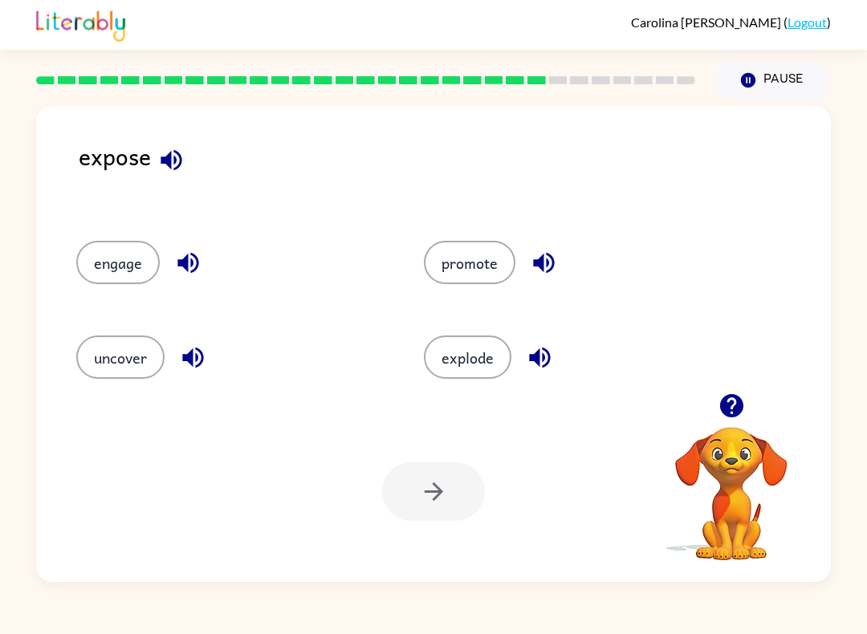
click at [124, 364] on button "uncover" at bounding box center [120, 357] width 88 height 43
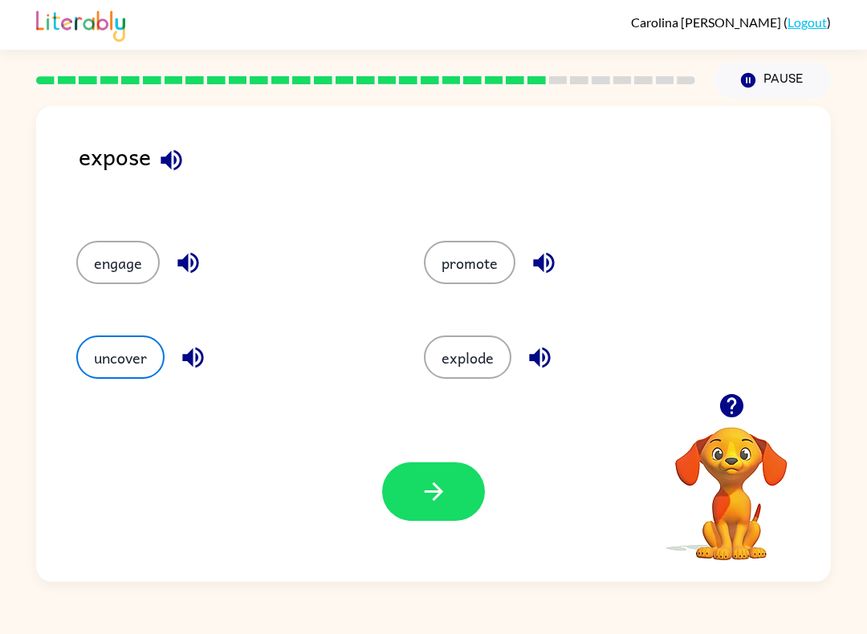
click at [438, 493] on icon "button" at bounding box center [433, 492] width 18 height 18
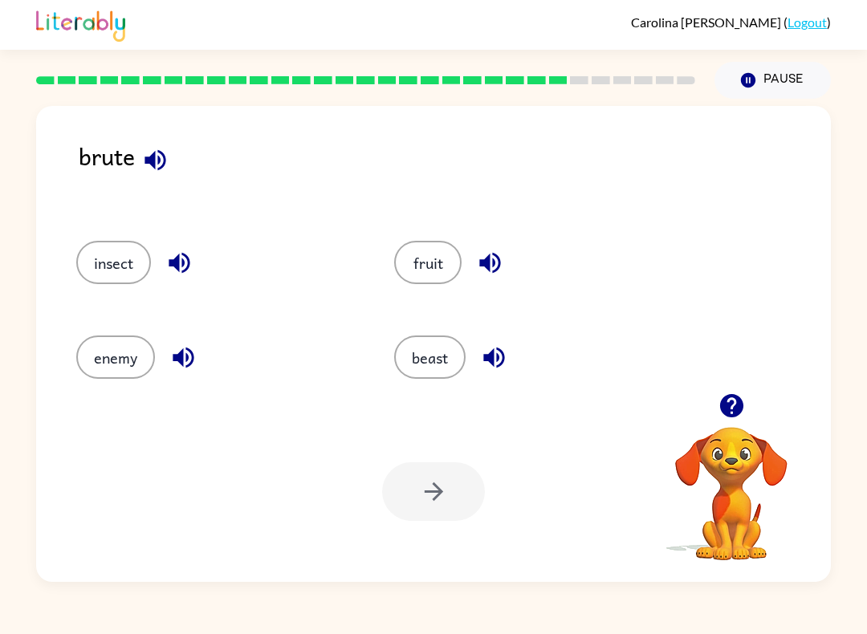
click at [444, 369] on button "beast" at bounding box center [429, 357] width 71 height 43
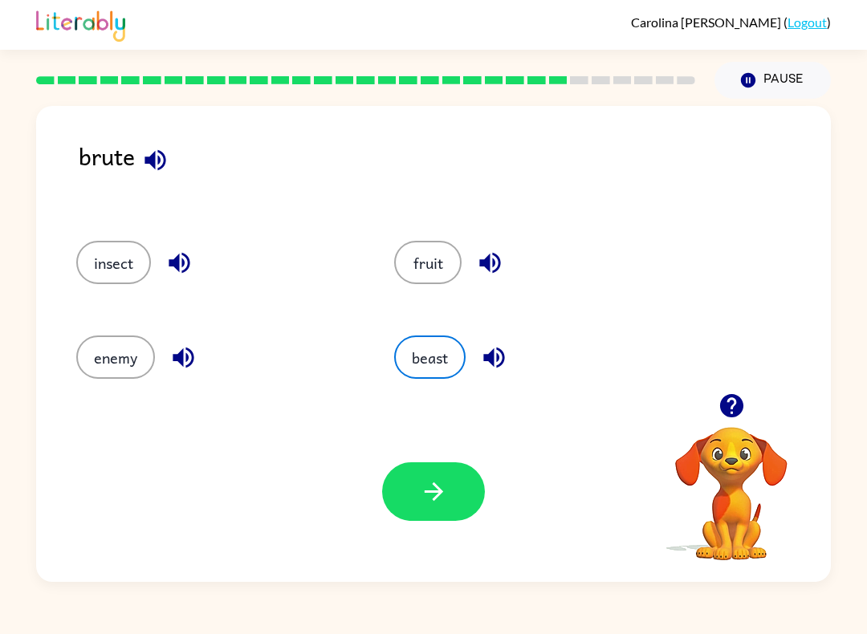
click at [108, 367] on button "enemy" at bounding box center [115, 357] width 79 height 43
click at [438, 488] on icon "button" at bounding box center [433, 492] width 18 height 18
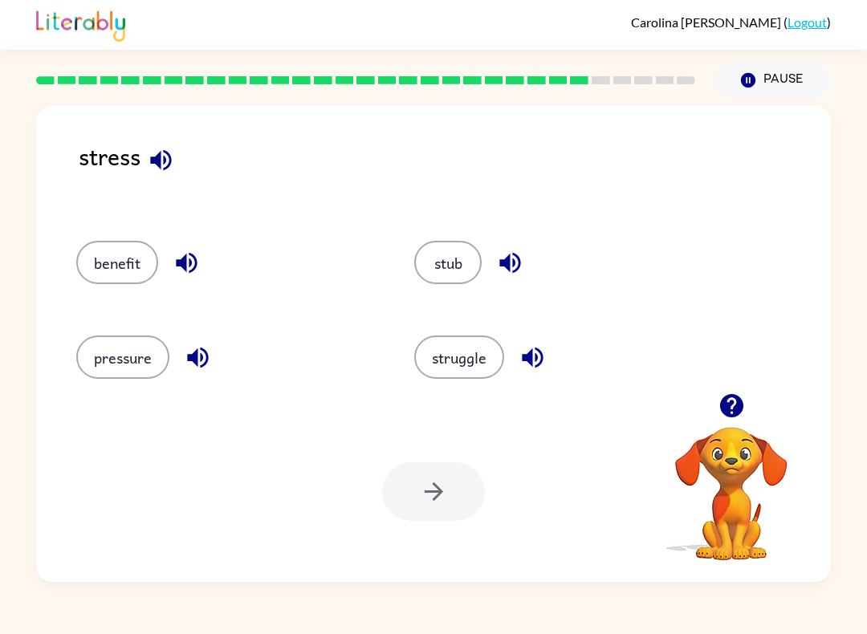
click at [138, 353] on button "pressure" at bounding box center [122, 357] width 93 height 43
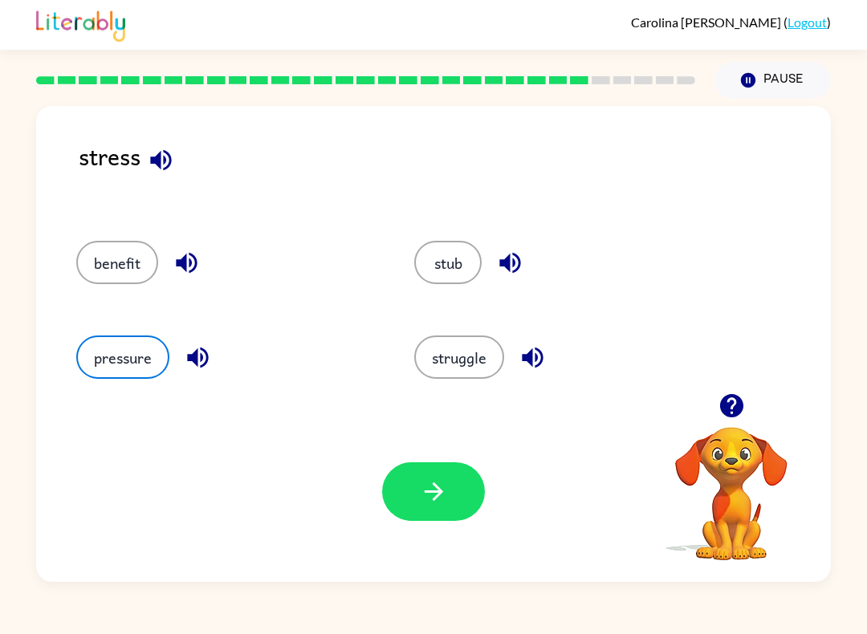
click at [440, 499] on icon "button" at bounding box center [434, 492] width 28 height 28
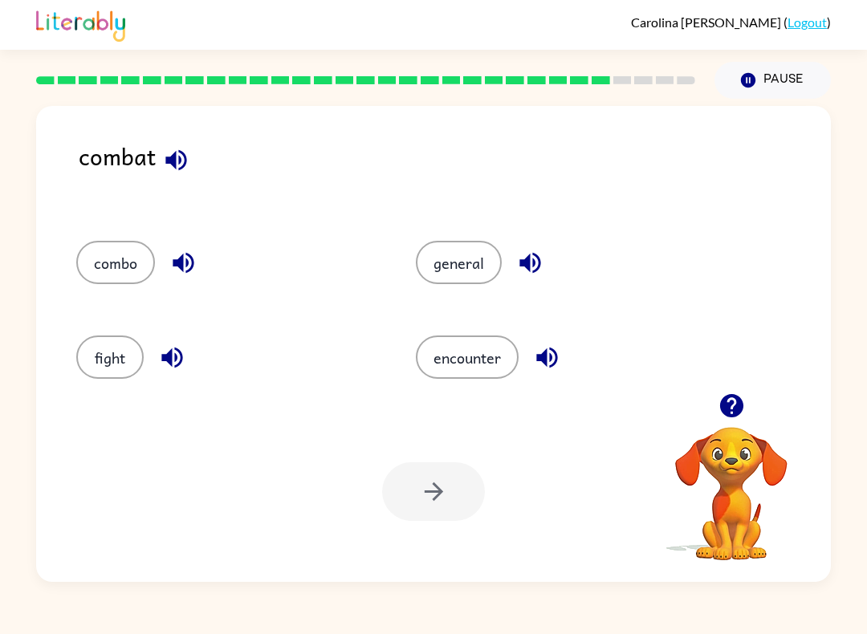
click at [113, 377] on button "fight" at bounding box center [109, 357] width 67 height 43
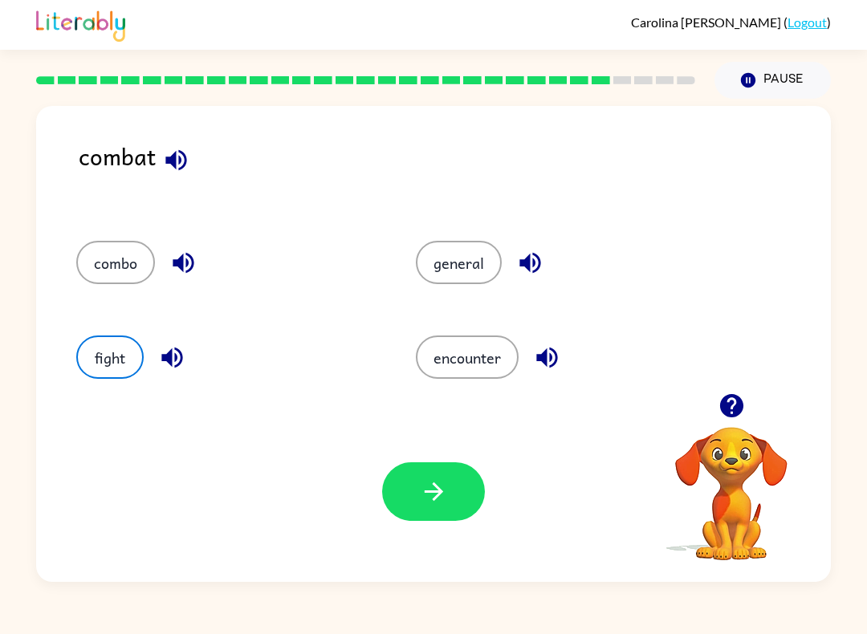
click at [409, 511] on button "button" at bounding box center [433, 492] width 103 height 59
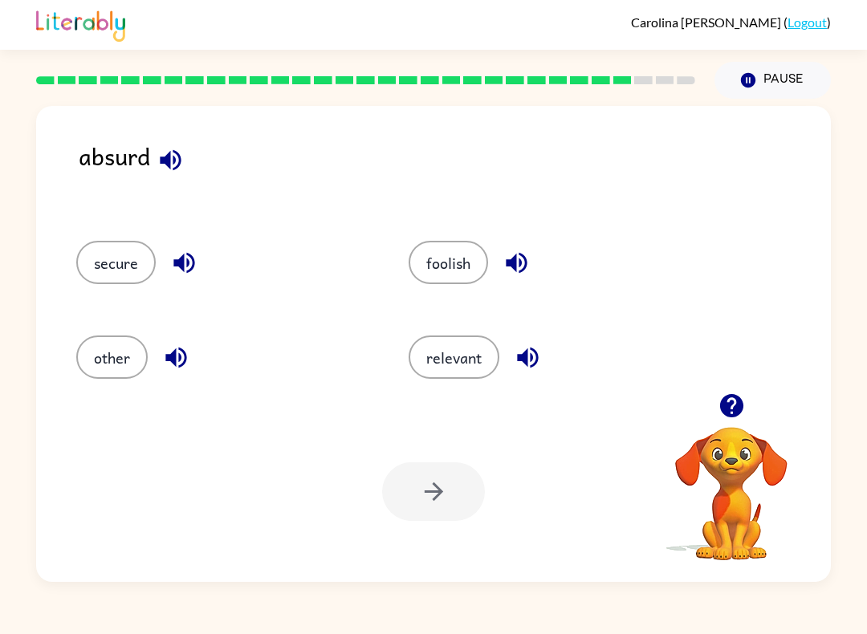
click at [453, 269] on button "foolish" at bounding box center [448, 262] width 79 height 43
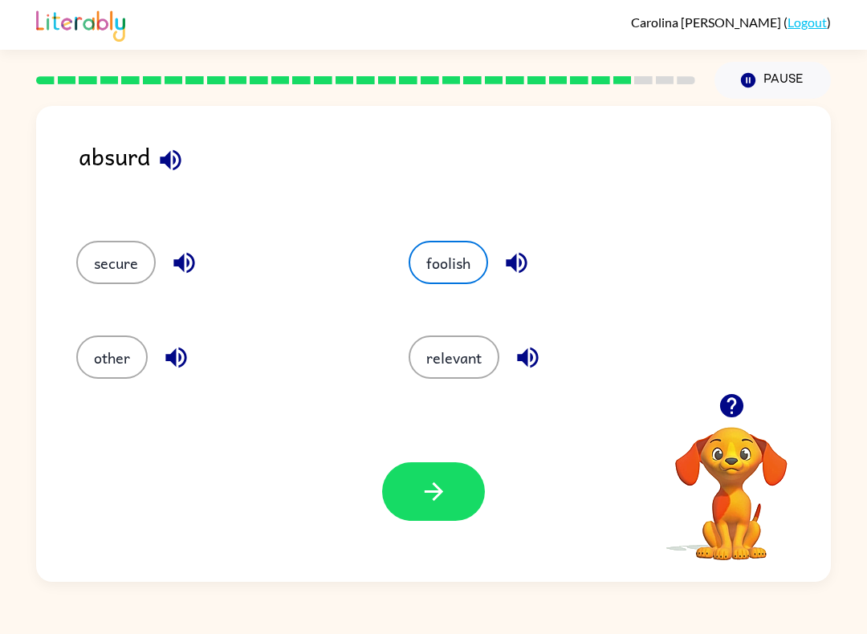
click at [445, 369] on button "relevant" at bounding box center [454, 357] width 91 height 43
click at [410, 497] on button "button" at bounding box center [433, 492] width 103 height 59
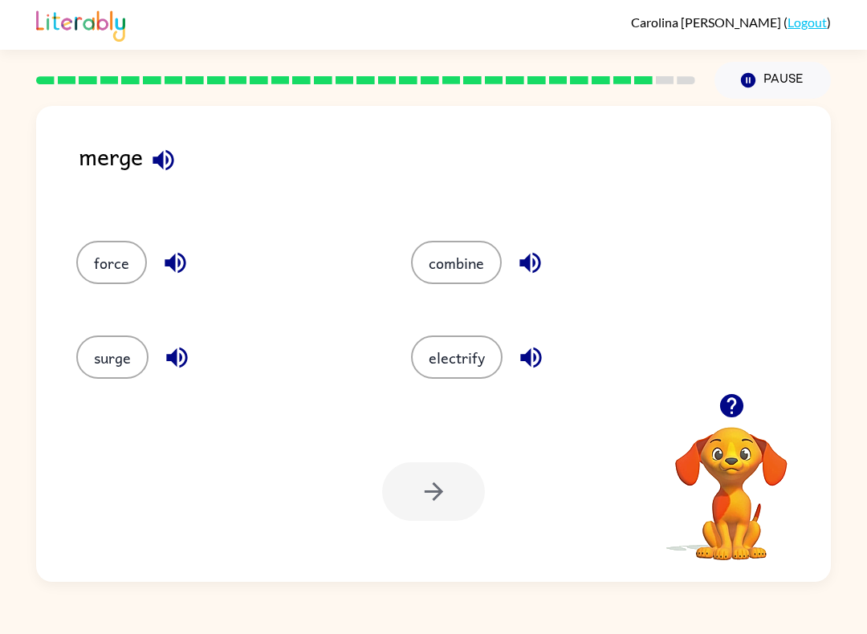
click at [111, 372] on button "surge" at bounding box center [112, 357] width 72 height 43
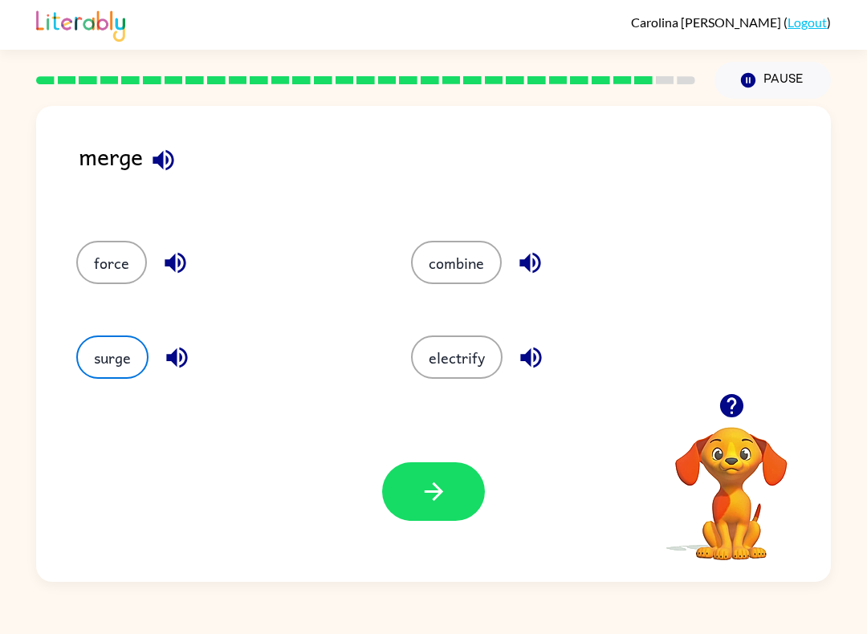
click at [418, 516] on button "button" at bounding box center [433, 492] width 103 height 59
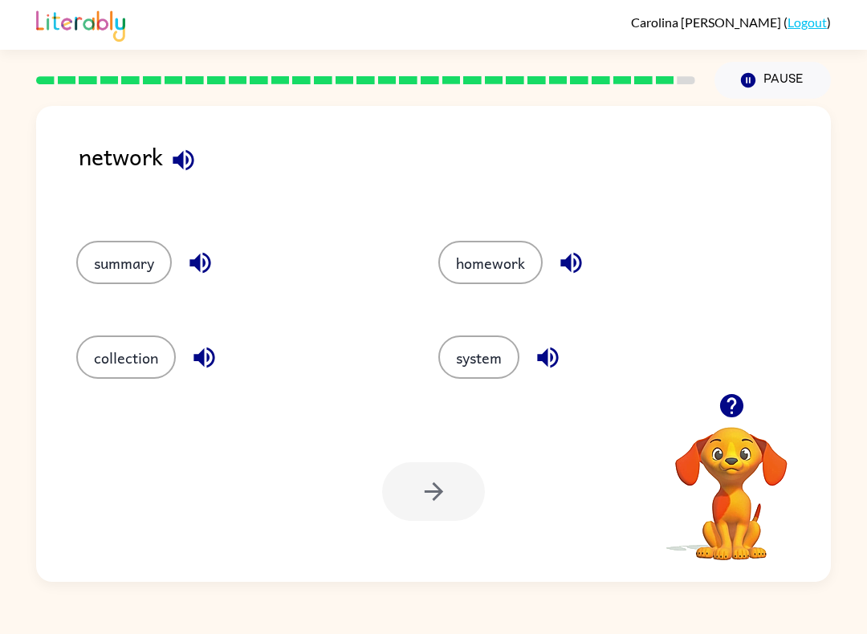
click at [479, 379] on button "system" at bounding box center [478, 357] width 81 height 43
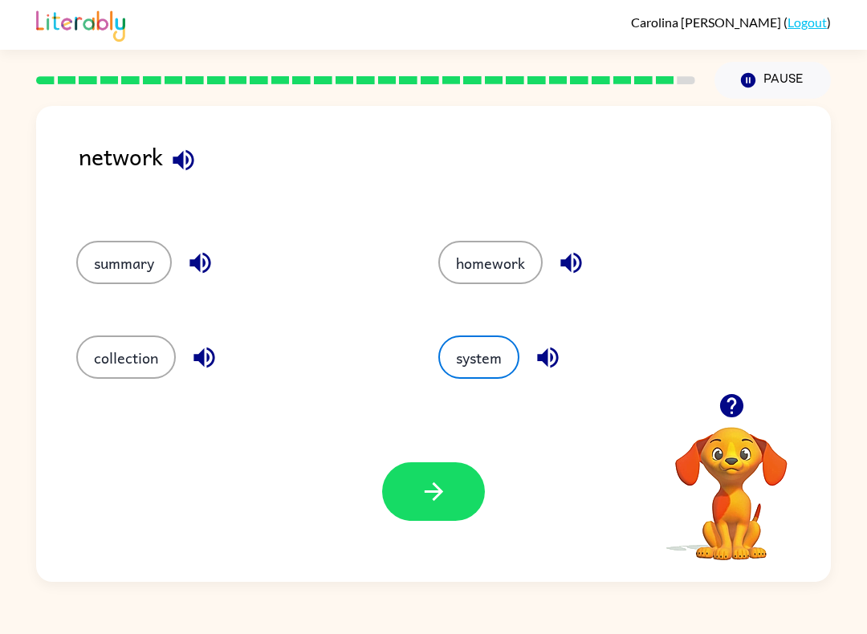
click at [445, 495] on icon "button" at bounding box center [434, 492] width 28 height 28
